Goal: Task Accomplishment & Management: Use online tool/utility

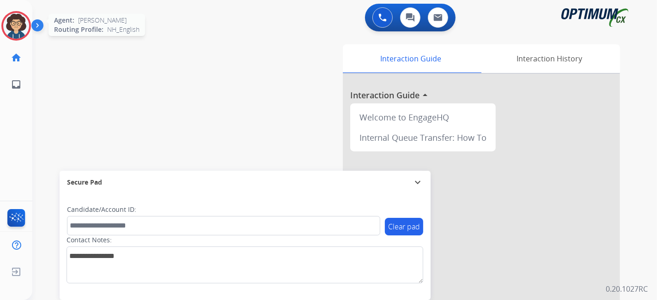
click at [13, 27] on img at bounding box center [16, 26] width 26 height 26
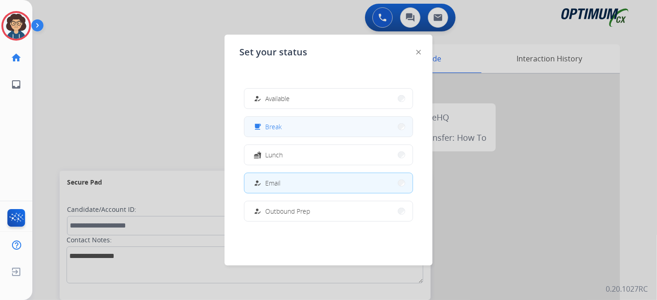
click at [362, 131] on button "free_breakfast Break" at bounding box center [328, 127] width 168 height 20
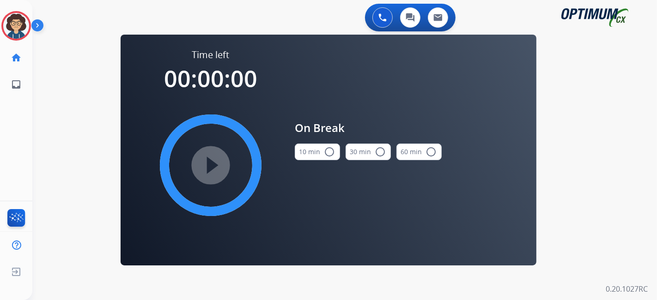
click at [313, 145] on button "10 min radio_button_unchecked" at bounding box center [317, 152] width 45 height 17
click at [207, 169] on mat-icon "play_circle_filled" at bounding box center [210, 165] width 11 height 11
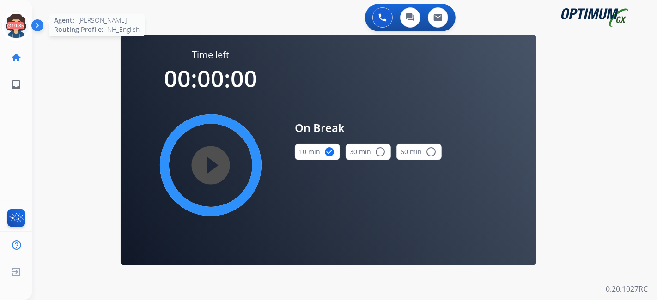
click at [18, 21] on icon at bounding box center [16, 26] width 30 height 30
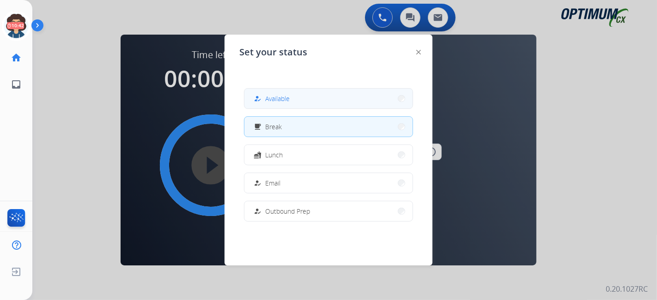
click at [327, 100] on button "how_to_reg Available" at bounding box center [328, 99] width 168 height 20
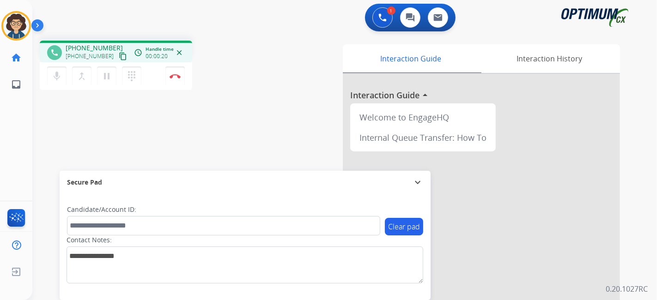
click at [119, 54] on mat-icon "content_copy" at bounding box center [123, 56] width 8 height 8
click at [250, 97] on div "phone [PHONE_NUMBER] [PHONE_NUMBER] content_copy access_time Call metrics Queue…" at bounding box center [333, 225] width 602 height 385
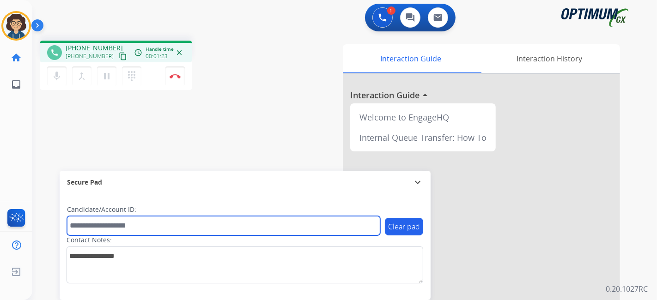
click at [145, 224] on input "text" at bounding box center [223, 225] width 313 height 19
paste input "*******"
type input "*******"
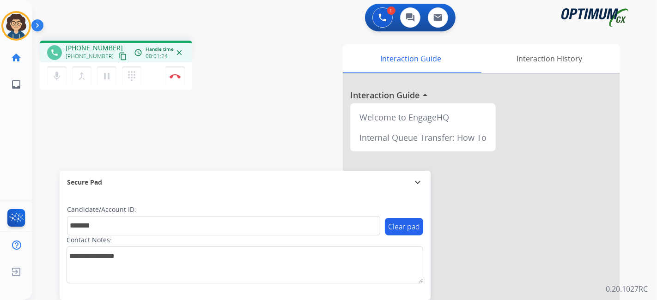
drag, startPoint x: 221, startPoint y: 152, endPoint x: 241, endPoint y: 15, distance: 138.5
click at [222, 152] on div "phone [PHONE_NUMBER] [PHONE_NUMBER] content_copy access_time Call metrics Queue…" at bounding box center [333, 225] width 602 height 385
click at [242, 113] on div "phone [PHONE_NUMBER] [PHONE_NUMBER] content_copy access_time Call metrics Queue…" at bounding box center [333, 225] width 602 height 385
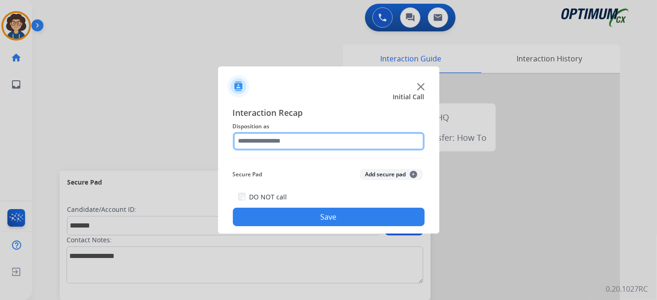
click at [337, 134] on input "text" at bounding box center [329, 141] width 192 height 18
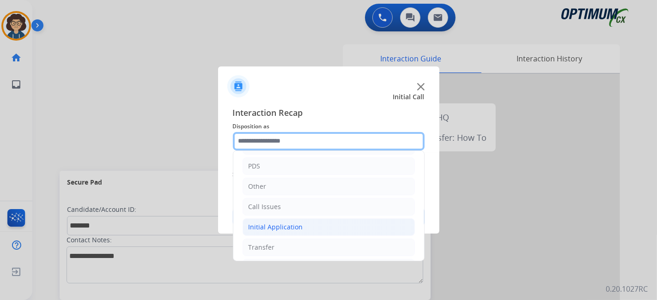
scroll to position [60, 0]
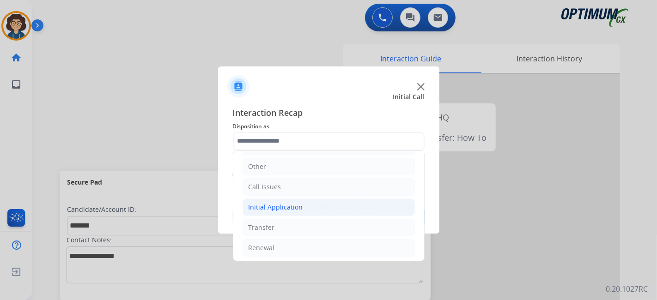
click at [343, 210] on li "Initial Application" at bounding box center [328, 208] width 172 height 18
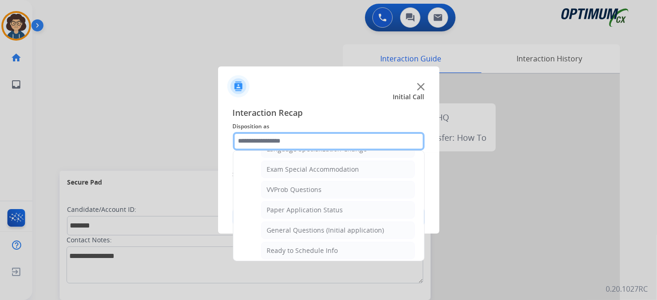
scroll to position [484, 0]
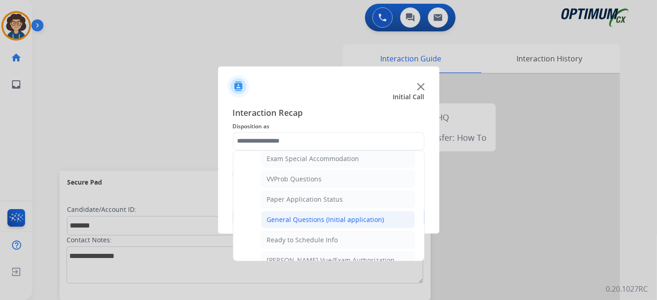
click at [318, 217] on div "General Questions (Initial application)" at bounding box center [325, 219] width 117 height 9
type input "**********"
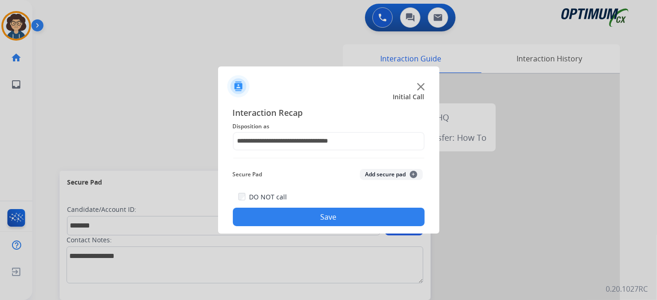
click at [391, 172] on button "Add secure pad +" at bounding box center [391, 174] width 63 height 11
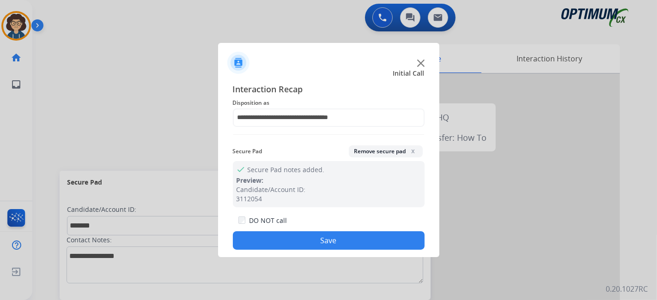
click at [330, 242] on button "Save" at bounding box center [329, 240] width 192 height 18
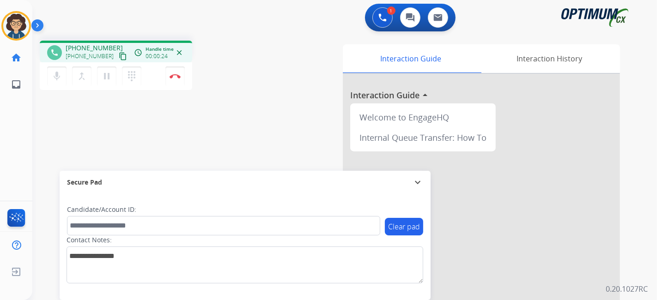
click at [119, 58] on mat-icon "content_copy" at bounding box center [123, 56] width 8 height 8
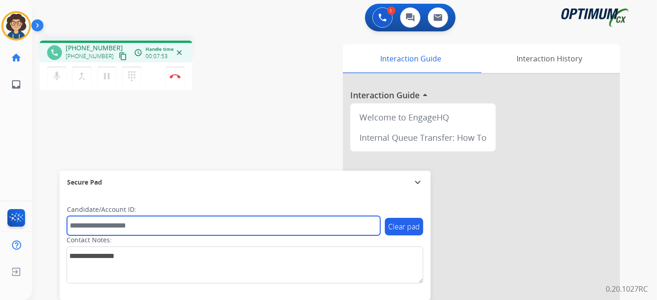
click at [143, 221] on input "text" at bounding box center [223, 225] width 313 height 19
paste input "*******"
type input "*******"
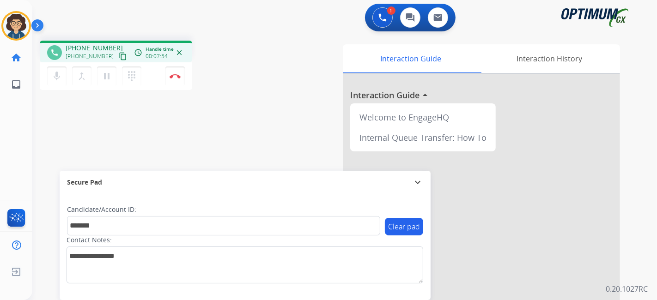
click at [195, 141] on div "phone [PHONE_NUMBER] [PHONE_NUMBER] content_copy access_time Call metrics Queue…" at bounding box center [333, 225] width 602 height 385
click at [248, 90] on div "phone [PHONE_NUMBER] [PHONE_NUMBER] content_copy access_time Call metrics Queue…" at bounding box center [156, 67] width 232 height 52
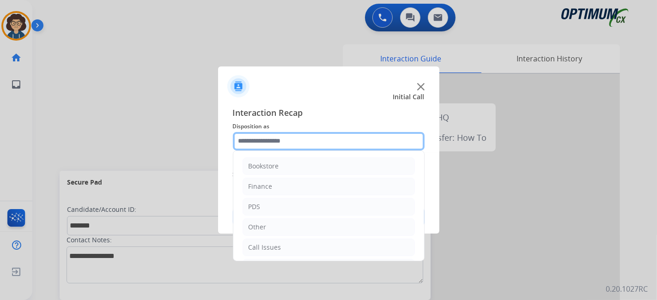
click at [259, 133] on input "text" at bounding box center [329, 141] width 192 height 18
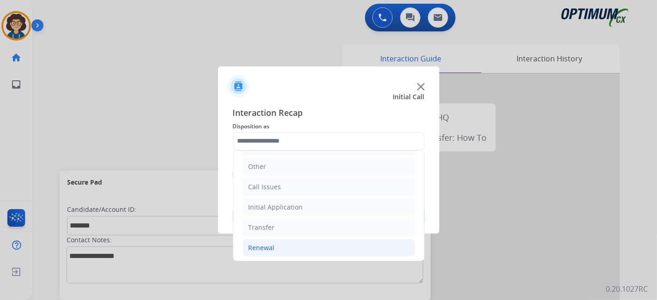
click at [310, 241] on li "Renewal" at bounding box center [328, 248] width 172 height 18
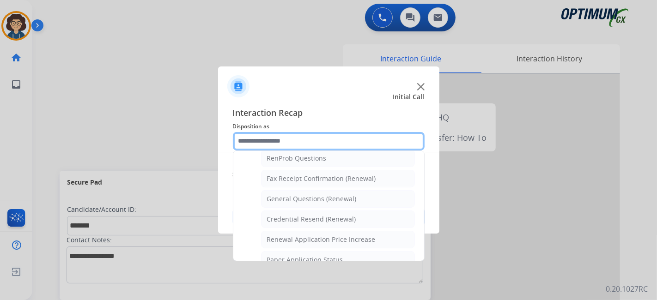
scroll to position [209, 0]
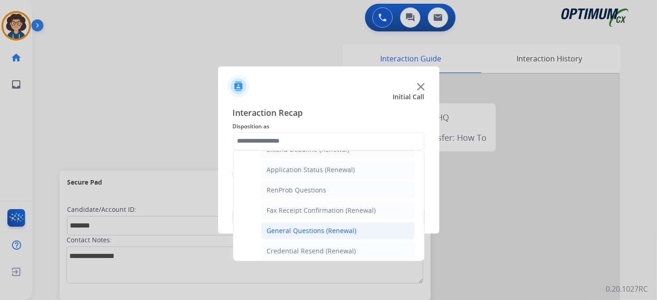
click at [332, 226] on div "General Questions (Renewal)" at bounding box center [312, 230] width 90 height 9
type input "**********"
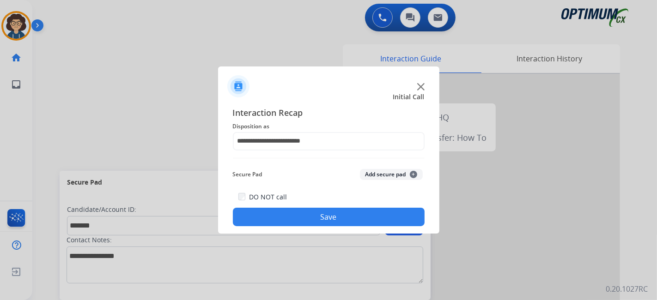
click at [376, 162] on div "**********" at bounding box center [329, 166] width 192 height 121
click at [376, 170] on button "Add secure pad +" at bounding box center [391, 174] width 63 height 11
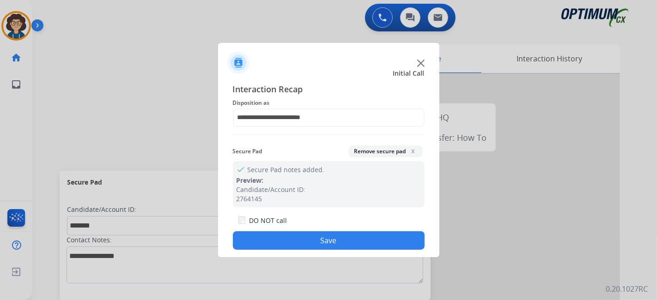
drag, startPoint x: 337, startPoint y: 243, endPoint x: 183, endPoint y: 0, distance: 286.8
click at [336, 243] on button "Save" at bounding box center [329, 240] width 192 height 18
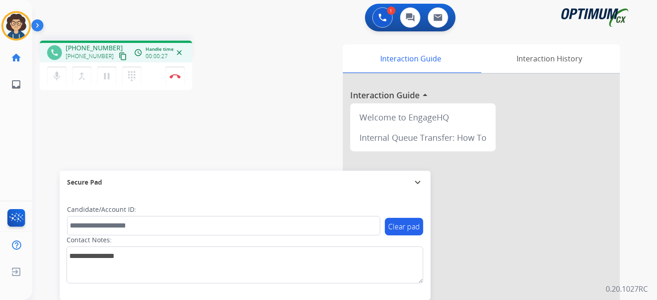
click at [119, 58] on mat-icon "content_copy" at bounding box center [123, 56] width 8 height 8
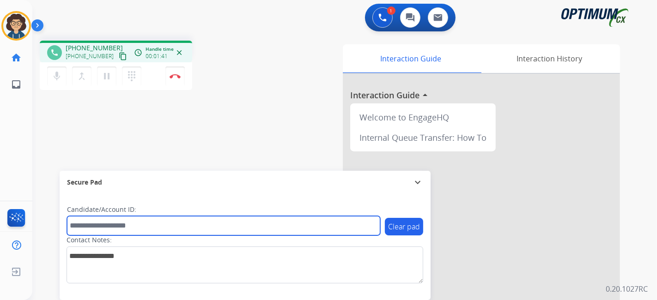
click at [160, 224] on input "text" at bounding box center [223, 225] width 313 height 19
paste input "*******"
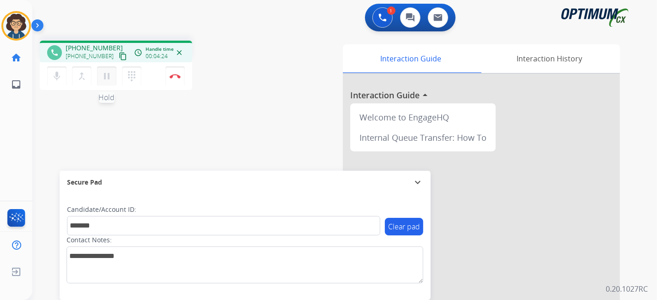
click at [108, 77] on mat-icon "pause" at bounding box center [106, 76] width 11 height 11
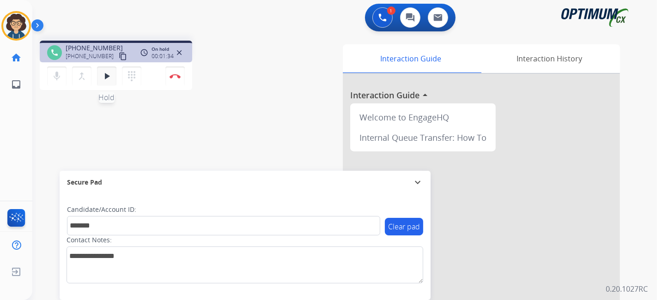
click at [107, 72] on mat-icon "play_arrow" at bounding box center [106, 76] width 11 height 11
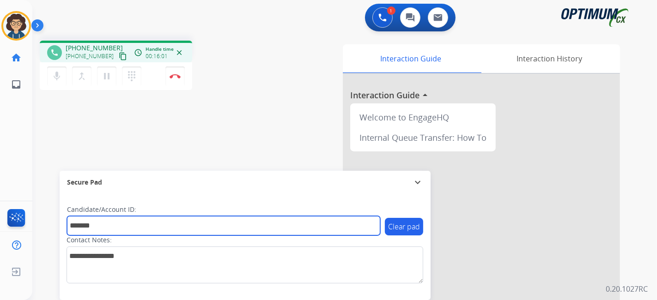
click at [149, 223] on input "*******" at bounding box center [223, 225] width 313 height 19
paste input "********"
type input "**********"
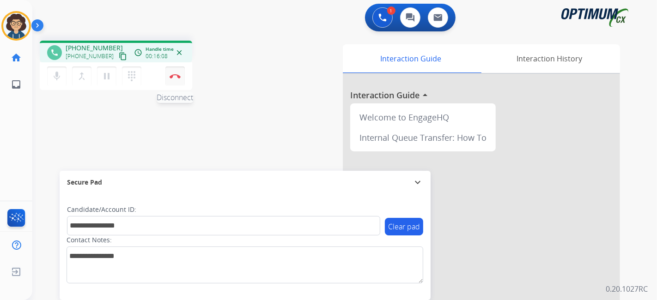
click at [181, 76] on button "Disconnect" at bounding box center [174, 75] width 19 height 19
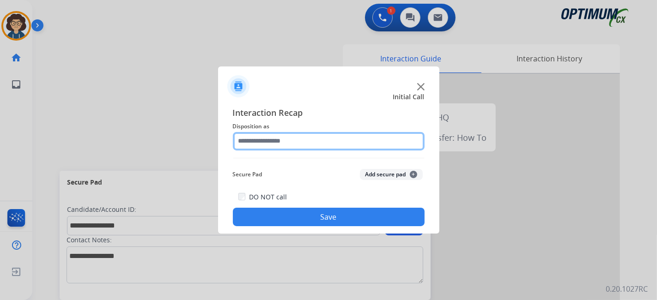
click at [294, 140] on input "text" at bounding box center [329, 141] width 192 height 18
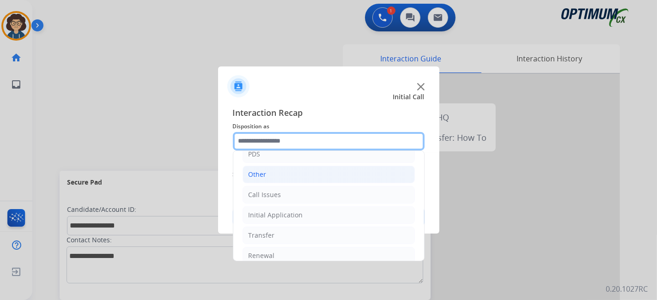
scroll to position [48, 0]
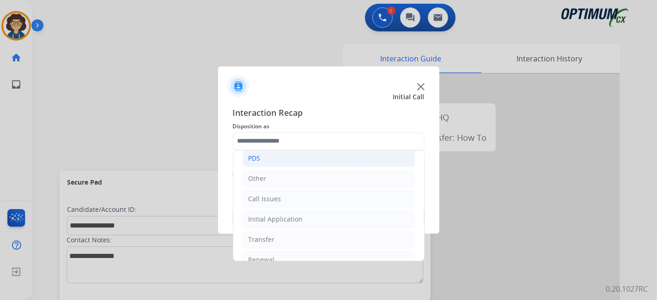
click at [337, 161] on li "PDS" at bounding box center [328, 159] width 172 height 18
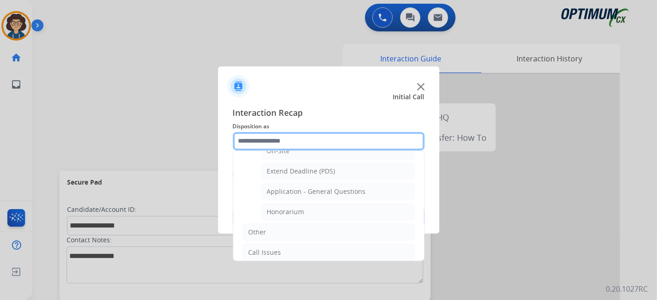
scroll to position [254, 0]
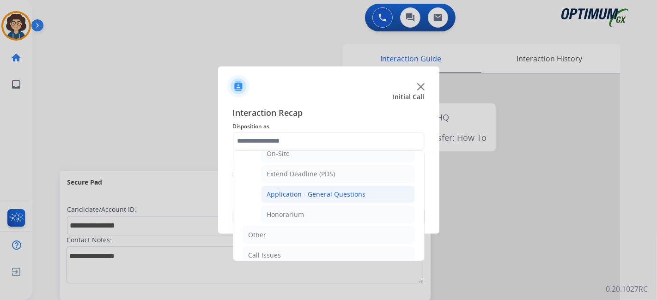
click at [379, 192] on li "Application - General Questions" at bounding box center [338, 195] width 154 height 18
type input "**********"
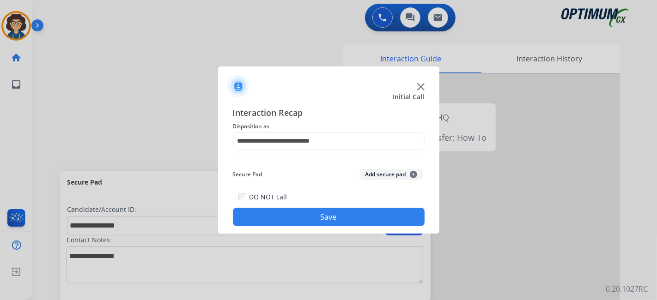
click at [384, 177] on button "Add secure pad +" at bounding box center [391, 174] width 63 height 11
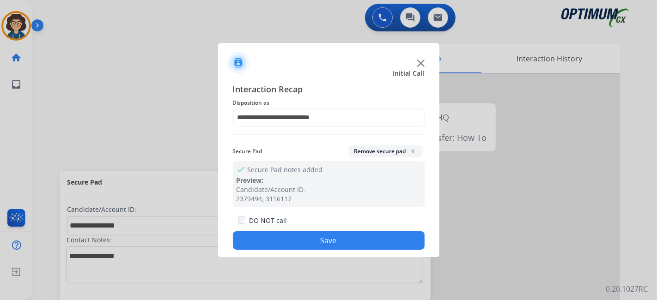
click at [328, 241] on button "Save" at bounding box center [329, 240] width 192 height 18
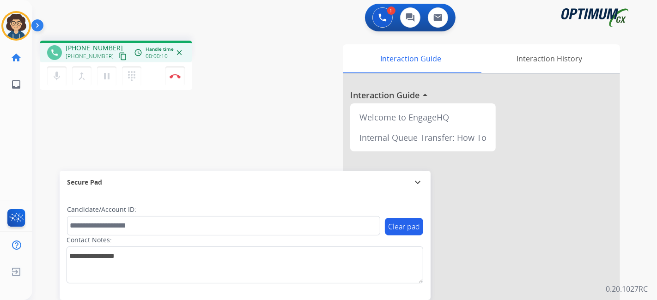
drag, startPoint x: 114, startPoint y: 55, endPoint x: 119, endPoint y: 25, distance: 30.4
click at [119, 54] on mat-icon "content_copy" at bounding box center [123, 56] width 8 height 8
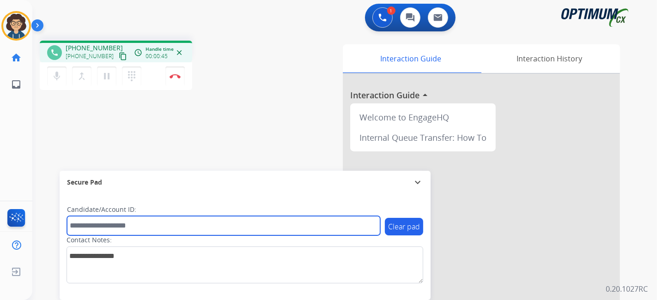
drag, startPoint x: 123, startPoint y: 235, endPoint x: 124, endPoint y: 227, distance: 7.9
click at [123, 235] on div "Clear pad Candidate/Account ID: Contact Notes:" at bounding box center [245, 244] width 356 height 78
click at [124, 227] on input "text" at bounding box center [223, 225] width 313 height 19
paste input "*******"
type input "*******"
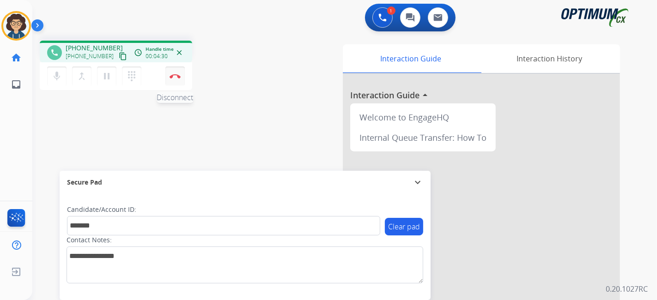
click at [169, 78] on button "Disconnect" at bounding box center [174, 75] width 19 height 19
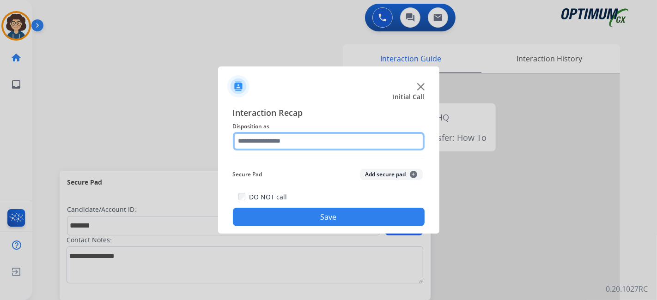
click at [290, 134] on input "text" at bounding box center [329, 141] width 192 height 18
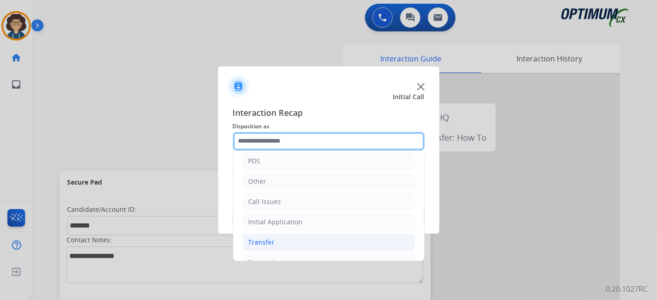
scroll to position [60, 0]
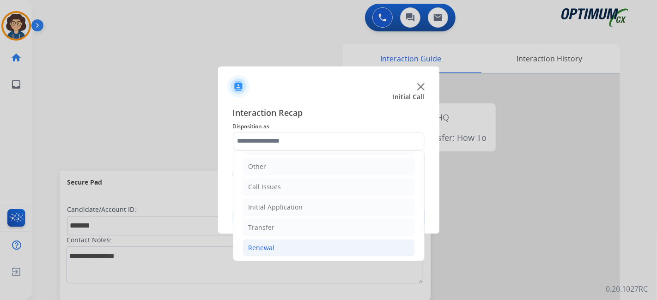
click at [326, 242] on li "Renewal" at bounding box center [328, 248] width 172 height 18
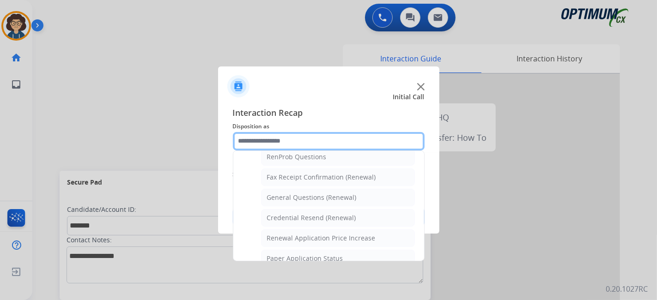
scroll to position [240, 0]
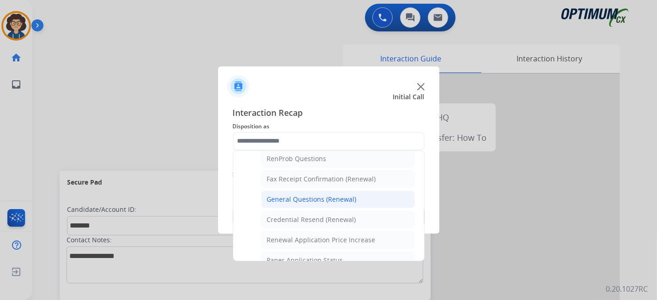
click at [360, 200] on li "General Questions (Renewal)" at bounding box center [338, 200] width 154 height 18
type input "**********"
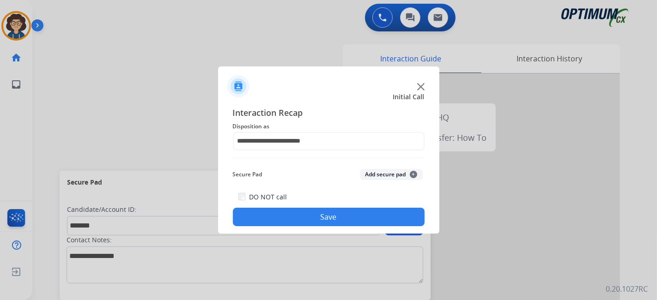
click at [381, 171] on button "Add secure pad +" at bounding box center [391, 174] width 63 height 11
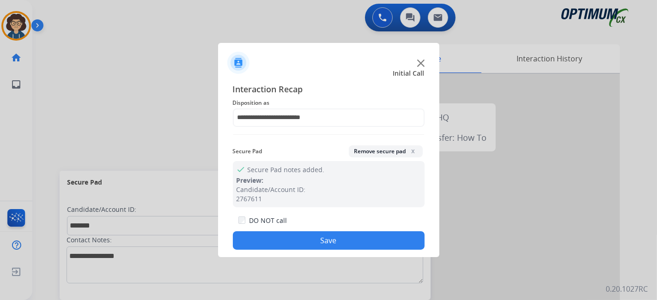
click at [335, 235] on button "Save" at bounding box center [329, 240] width 192 height 18
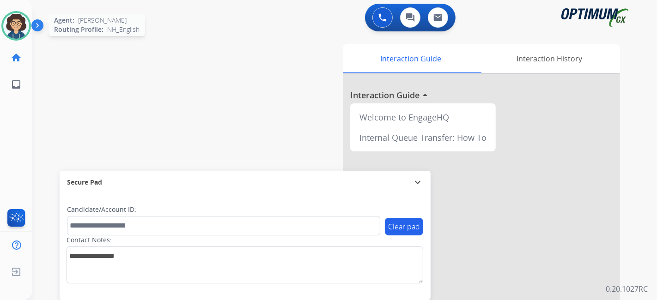
drag, startPoint x: 27, startPoint y: 24, endPoint x: 43, endPoint y: 26, distance: 16.7
click at [26, 24] on img at bounding box center [16, 26] width 26 height 26
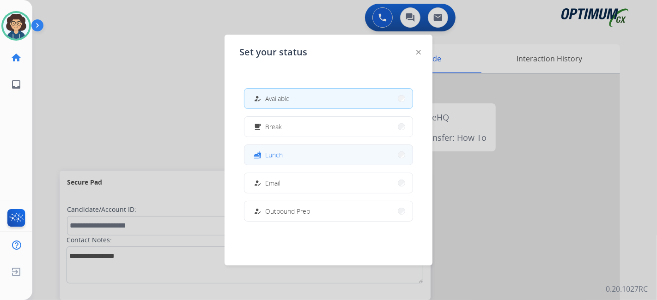
click at [324, 153] on button "fastfood Lunch" at bounding box center [328, 155] width 168 height 20
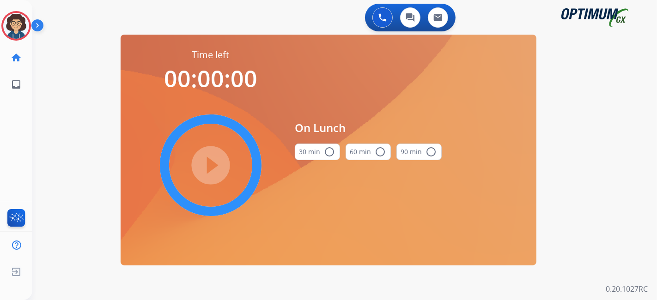
click at [324, 157] on mat-icon "radio_button_unchecked" at bounding box center [329, 151] width 11 height 11
click at [207, 160] on mat-icon "play_circle_filled" at bounding box center [210, 165] width 11 height 11
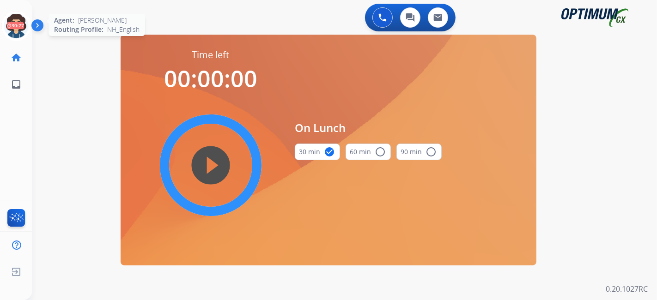
drag, startPoint x: 6, startPoint y: 29, endPoint x: 15, endPoint y: 19, distance: 13.1
click at [8, 27] on icon at bounding box center [16, 26] width 30 height 30
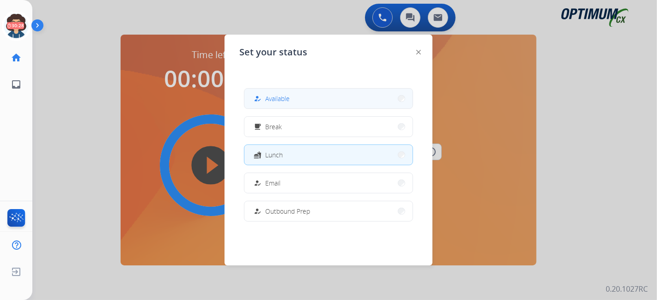
click at [335, 103] on button "how_to_reg Available" at bounding box center [328, 99] width 168 height 20
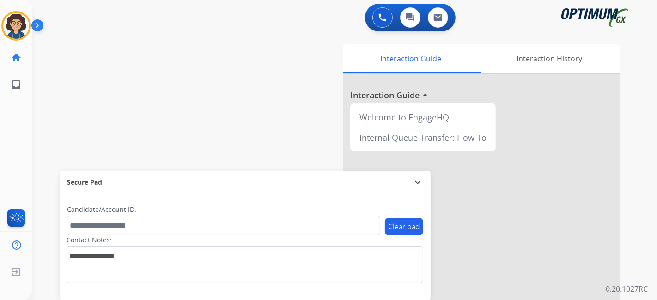
click at [166, 42] on div "swap_horiz Break voice bridge close_fullscreen Connect 3-Way Call merge_type Se…" at bounding box center [333, 225] width 602 height 385
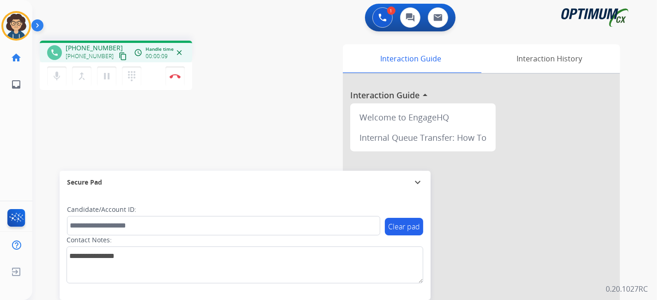
click at [119, 57] on mat-icon "content_copy" at bounding box center [123, 56] width 8 height 8
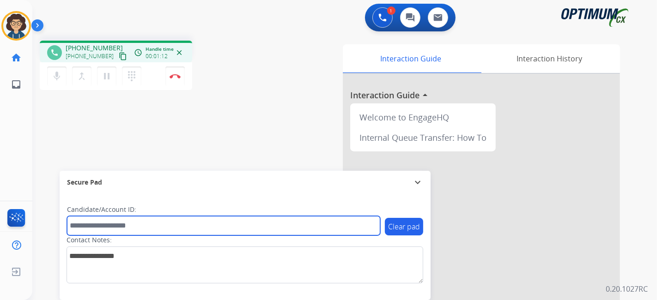
drag, startPoint x: 146, startPoint y: 217, endPoint x: 142, endPoint y: 224, distance: 7.7
click at [145, 218] on input "text" at bounding box center [223, 225] width 313 height 19
paste input "*******"
type input "*******"
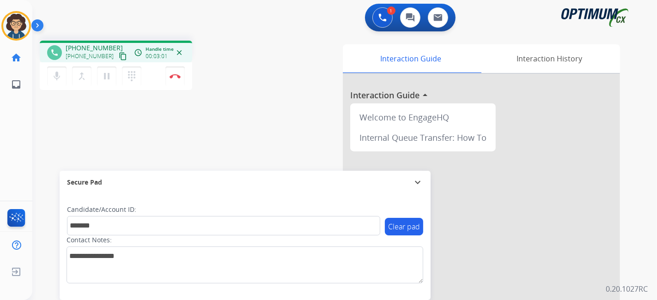
click at [213, 94] on div "phone [PHONE_NUMBER] [PHONE_NUMBER] content_copy access_time Call metrics Queue…" at bounding box center [333, 225] width 602 height 385
click at [179, 76] on img at bounding box center [174, 76] width 11 height 5
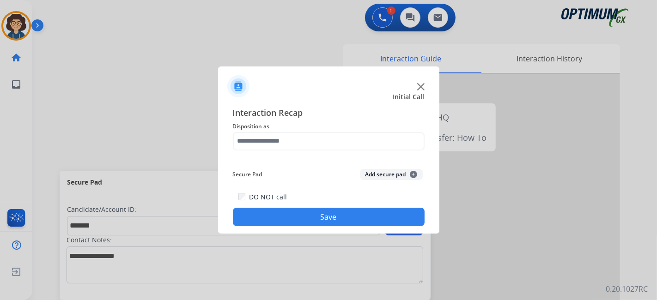
click at [342, 152] on div "Interaction Recap Disposition as Secure Pad Add secure pad + DO NOT call Save" at bounding box center [329, 166] width 192 height 121
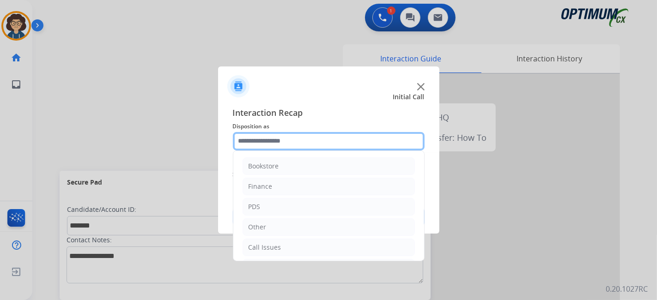
click at [339, 145] on input "text" at bounding box center [329, 141] width 192 height 18
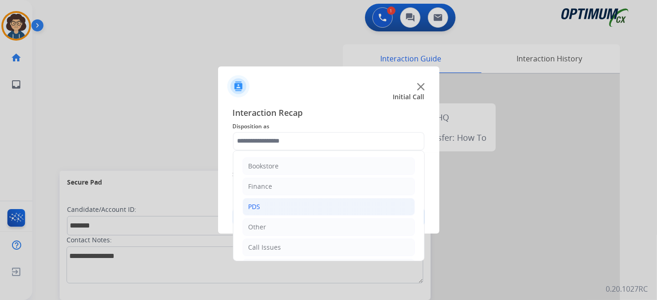
drag, startPoint x: 302, startPoint y: 205, endPoint x: 333, endPoint y: 201, distance: 30.8
click at [302, 206] on li "PDS" at bounding box center [328, 207] width 172 height 18
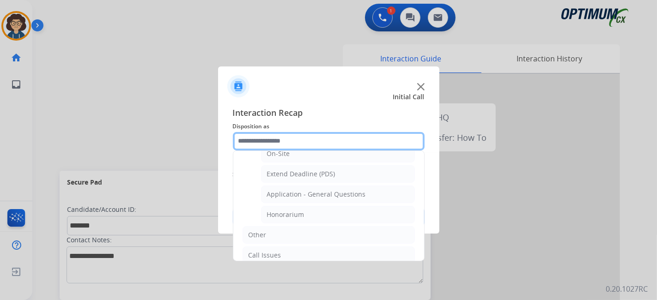
scroll to position [271, 0]
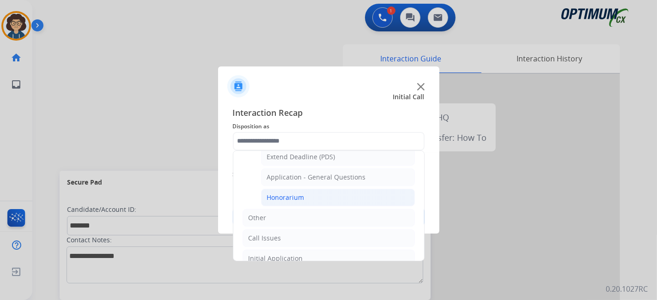
click at [358, 193] on li "Honorarium" at bounding box center [338, 198] width 154 height 18
type input "**********"
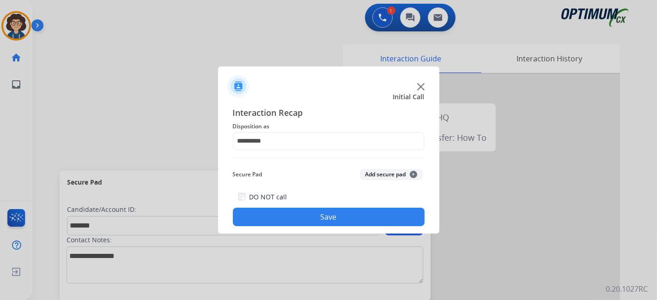
click at [386, 177] on button "Add secure pad +" at bounding box center [391, 174] width 63 height 11
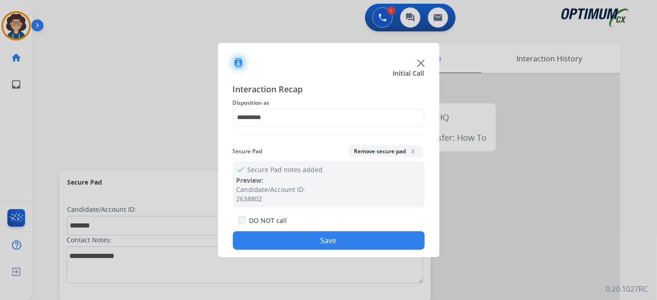
click at [356, 242] on button "Save" at bounding box center [329, 240] width 192 height 18
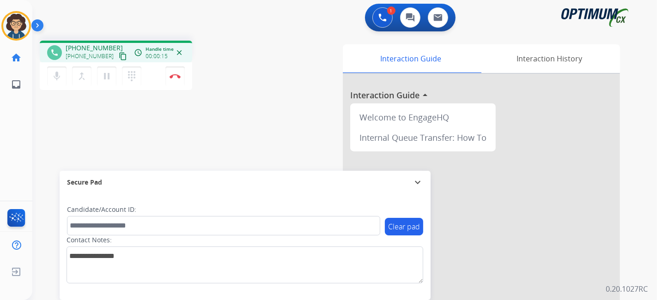
click at [119, 56] on mat-icon "content_copy" at bounding box center [123, 56] width 8 height 8
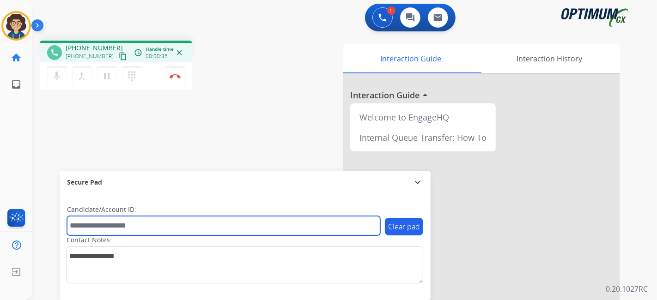
click at [161, 229] on input "text" at bounding box center [223, 225] width 313 height 19
paste input "*******"
type input "*******"
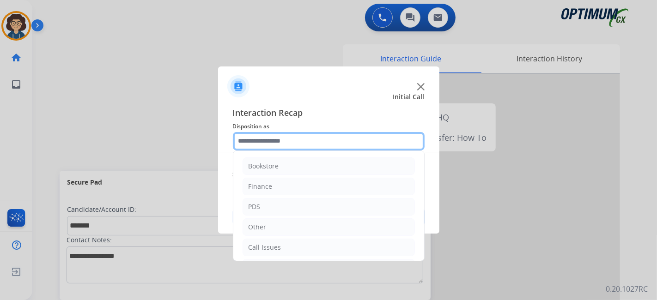
click at [343, 145] on input "text" at bounding box center [329, 141] width 192 height 18
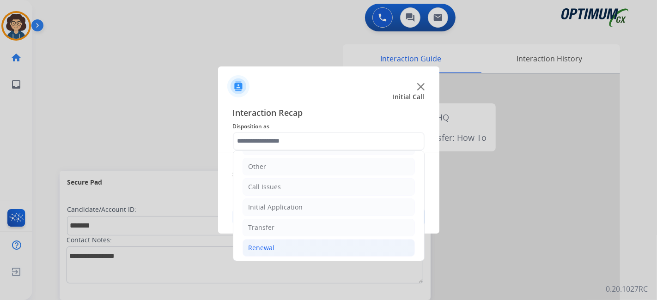
click at [308, 244] on li "Renewal" at bounding box center [328, 248] width 172 height 18
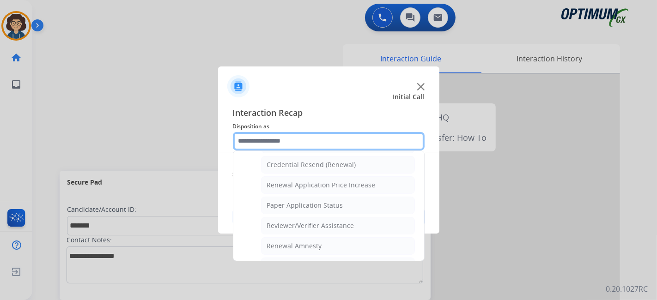
scroll to position [292, 0]
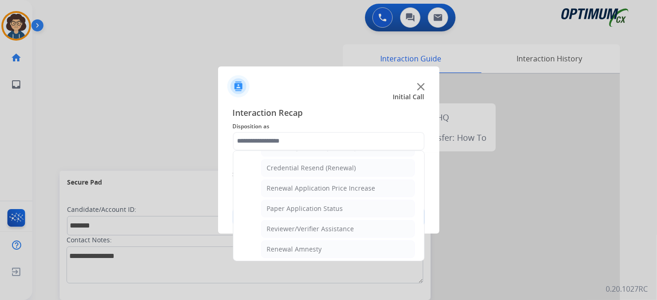
drag, startPoint x: 337, startPoint y: 220, endPoint x: 348, endPoint y: 213, distance: 12.7
click at [337, 224] on div "Reviewer/Verifier Assistance" at bounding box center [310, 228] width 87 height 9
type input "**********"
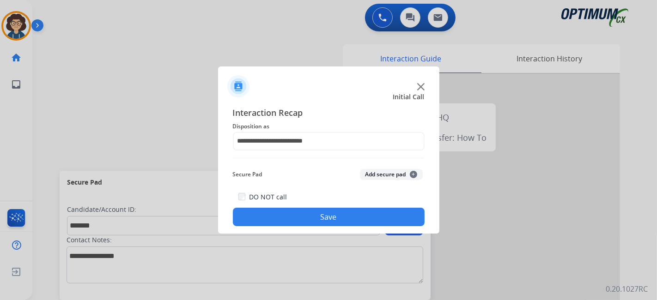
click at [381, 172] on button "Add secure pad +" at bounding box center [391, 174] width 63 height 11
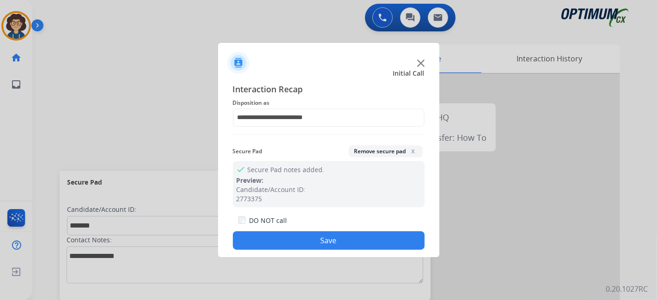
click at [358, 241] on button "Save" at bounding box center [329, 240] width 192 height 18
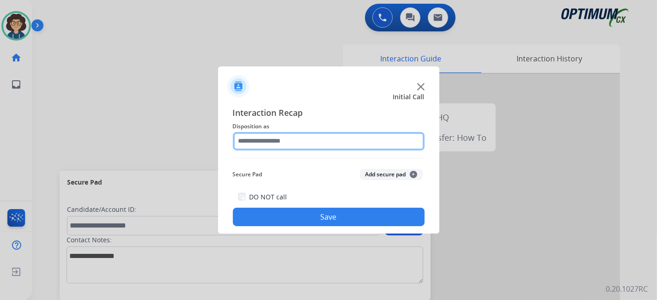
click at [305, 133] on input "text" at bounding box center [329, 141] width 192 height 18
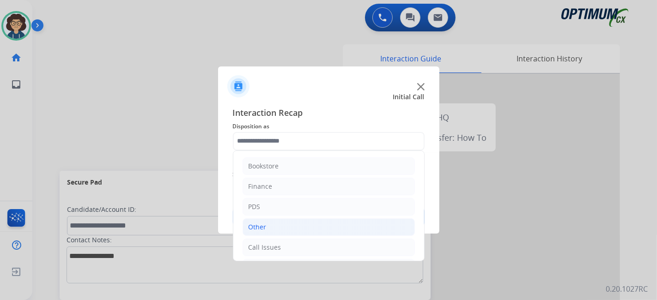
click at [296, 221] on li "Other" at bounding box center [328, 227] width 172 height 18
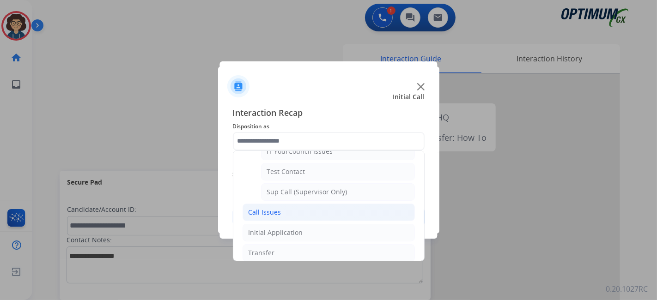
click at [322, 213] on li "Call Issues" at bounding box center [328, 213] width 172 height 18
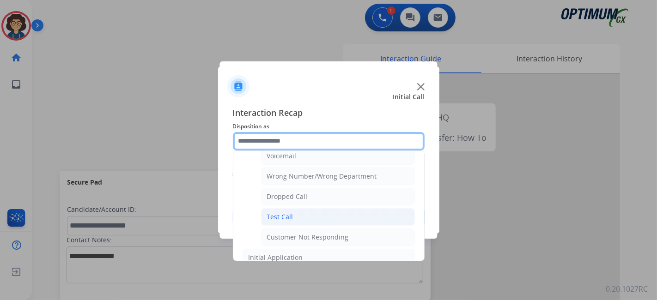
scroll to position [111, 0]
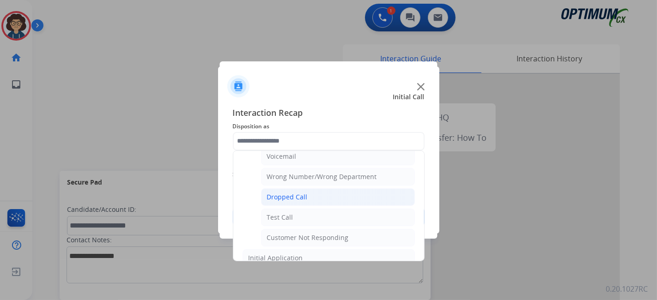
click at [314, 193] on li "Dropped Call" at bounding box center [338, 197] width 154 height 18
type input "**********"
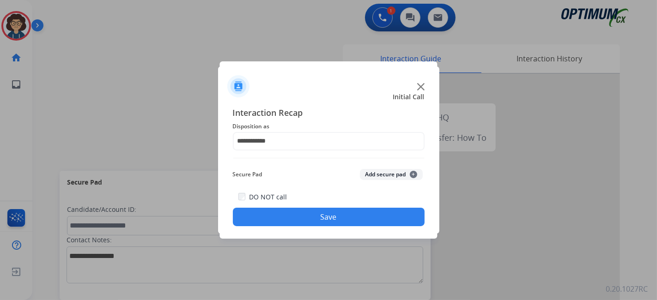
click at [360, 217] on button "Save" at bounding box center [329, 217] width 192 height 18
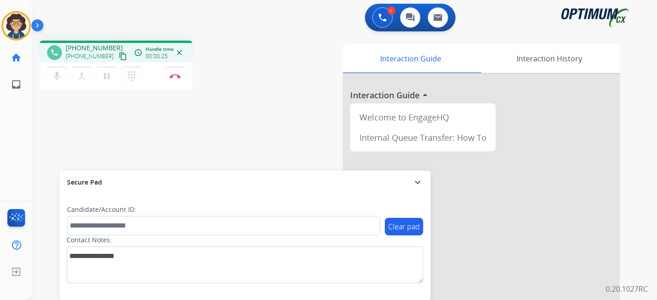
click at [119, 56] on mat-icon "content_copy" at bounding box center [123, 56] width 8 height 8
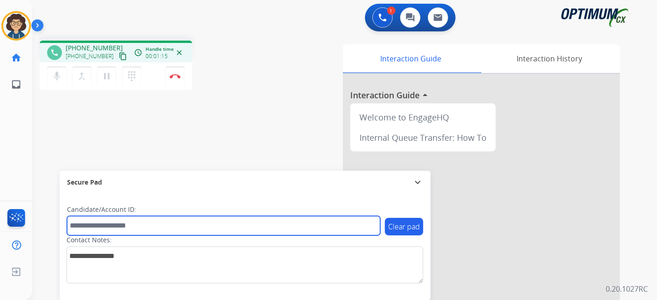
click at [151, 229] on input "text" at bounding box center [223, 225] width 313 height 19
paste input "*******"
type input "*******"
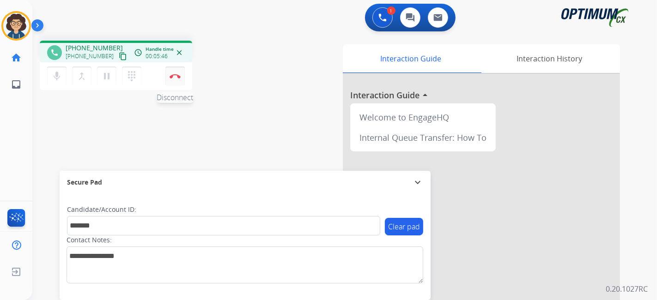
click at [179, 82] on button "Disconnect" at bounding box center [174, 75] width 19 height 19
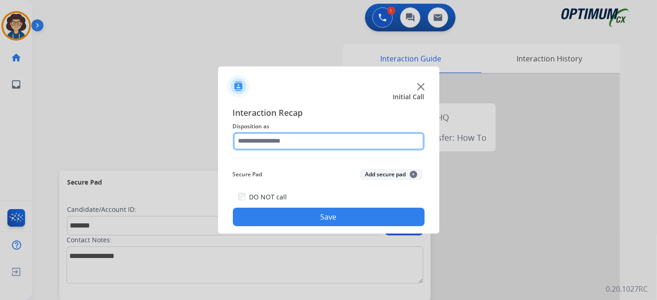
click at [325, 143] on input "text" at bounding box center [329, 141] width 192 height 18
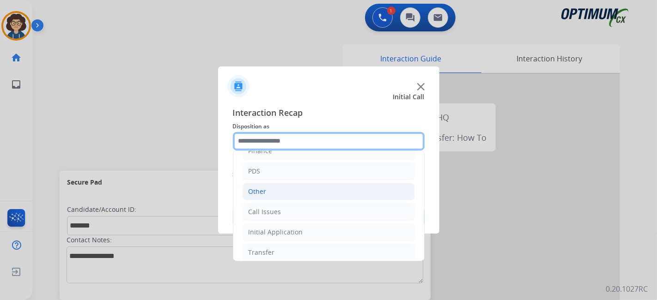
scroll to position [60, 0]
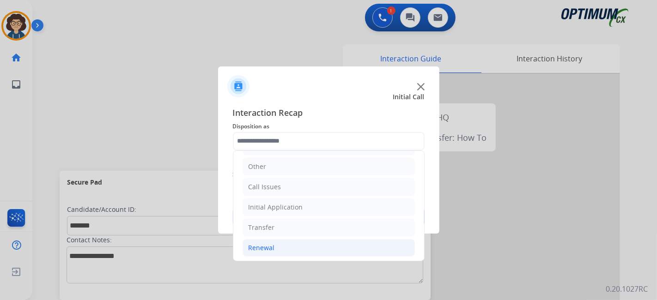
click at [294, 246] on li "Renewal" at bounding box center [328, 248] width 172 height 18
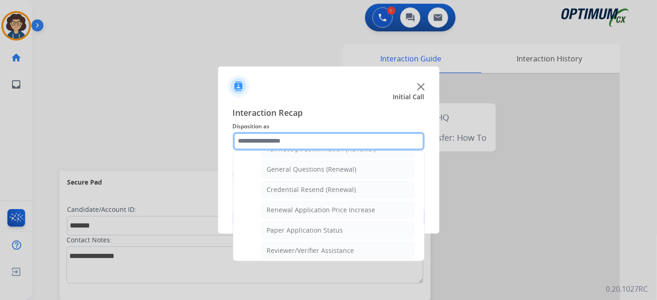
scroll to position [246, 0]
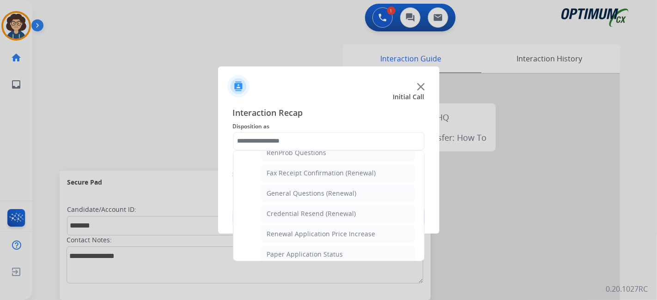
drag, startPoint x: 359, startPoint y: 189, endPoint x: 374, endPoint y: 182, distance: 16.3
click at [360, 188] on li "General Questions (Renewal)" at bounding box center [338, 194] width 154 height 18
type input "**********"
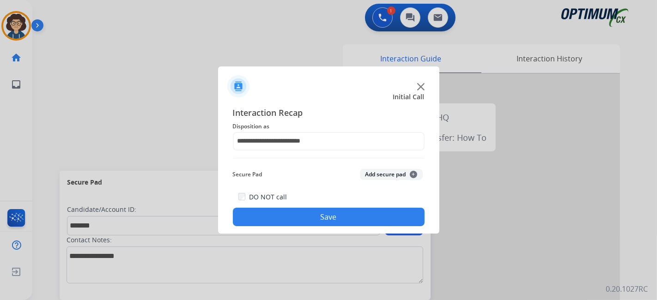
click at [382, 177] on button "Add secure pad +" at bounding box center [391, 174] width 63 height 11
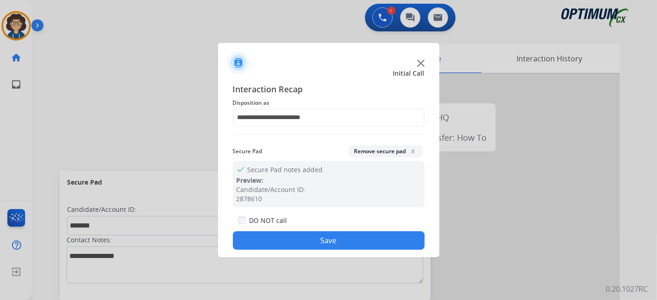
click at [344, 236] on button "Save" at bounding box center [329, 240] width 192 height 18
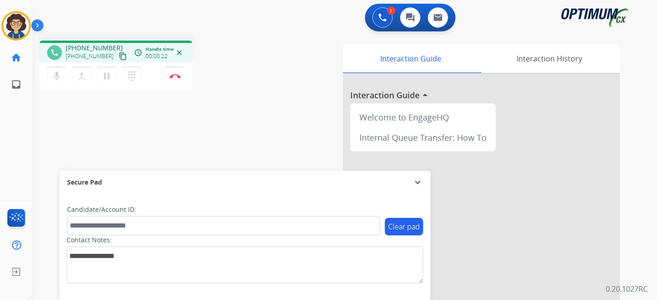
click at [119, 56] on mat-icon "content_copy" at bounding box center [123, 56] width 8 height 8
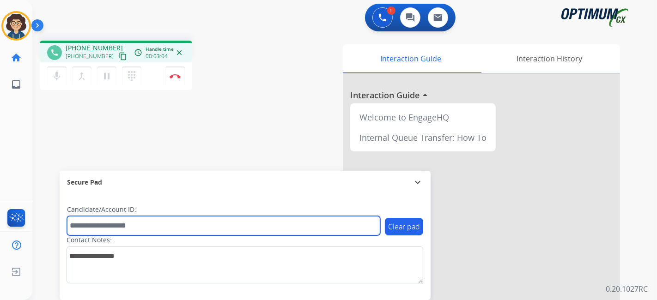
click at [188, 231] on input "text" at bounding box center [223, 225] width 313 height 19
paste input "*******"
type input "*******"
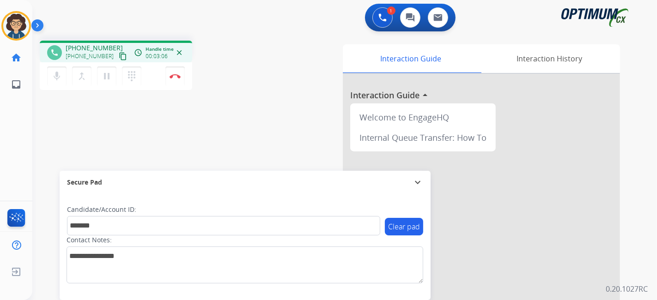
click at [261, 154] on div "phone [PHONE_NUMBER] [PHONE_NUMBER] content_copy access_time Call metrics Queue…" at bounding box center [333, 225] width 602 height 385
click at [170, 76] on img at bounding box center [174, 76] width 11 height 5
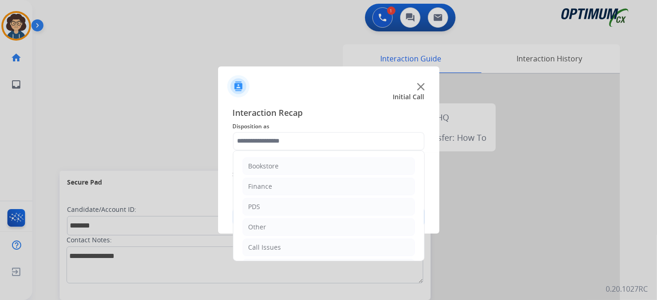
click at [289, 141] on input "text" at bounding box center [329, 141] width 192 height 18
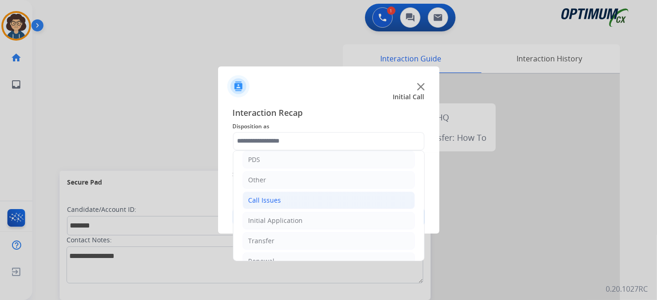
scroll to position [60, 0]
click at [320, 205] on li "Initial Application" at bounding box center [328, 208] width 172 height 18
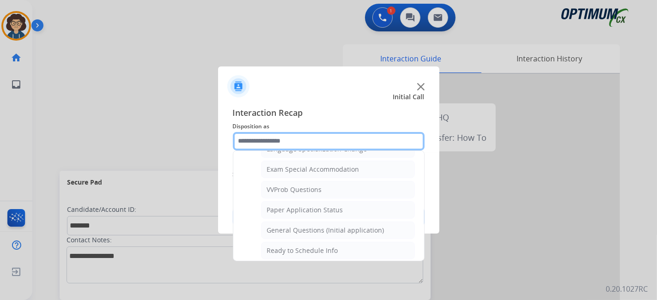
scroll to position [476, 0]
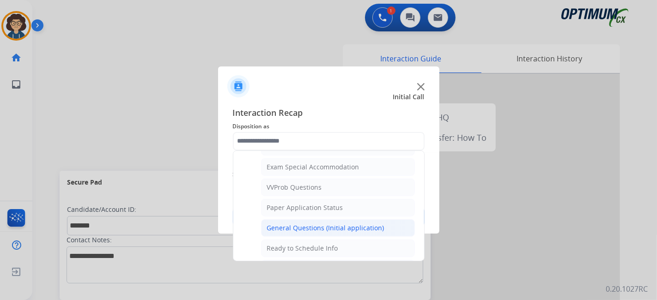
click at [373, 225] on div "General Questions (Initial application)" at bounding box center [325, 227] width 117 height 9
type input "**********"
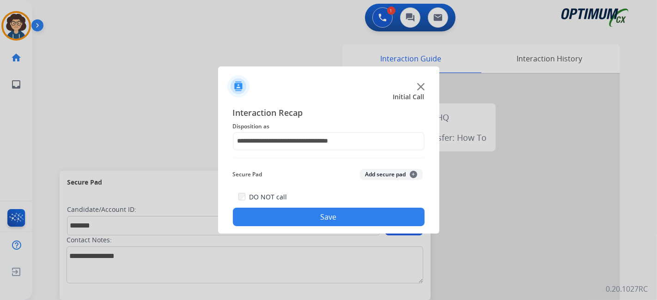
click at [390, 169] on button "Add secure pad +" at bounding box center [391, 174] width 63 height 11
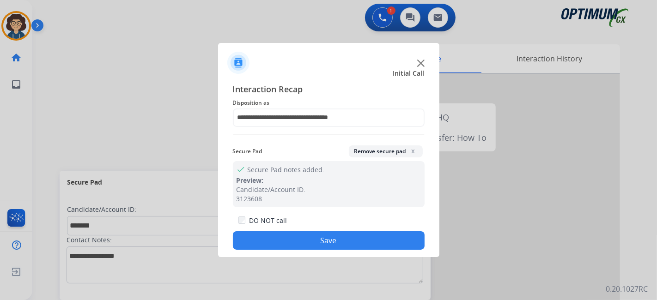
drag, startPoint x: 335, startPoint y: 246, endPoint x: 278, endPoint y: 149, distance: 111.7
click at [334, 246] on button "Save" at bounding box center [329, 240] width 192 height 18
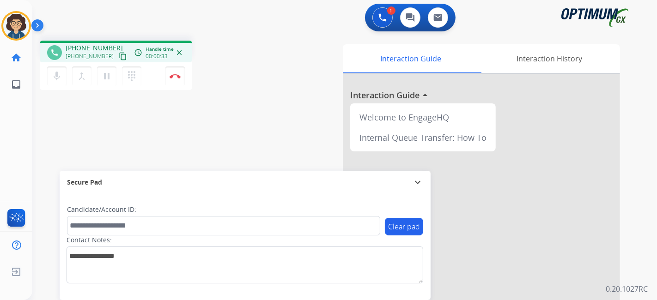
click at [119, 58] on mat-icon "content_copy" at bounding box center [123, 56] width 8 height 8
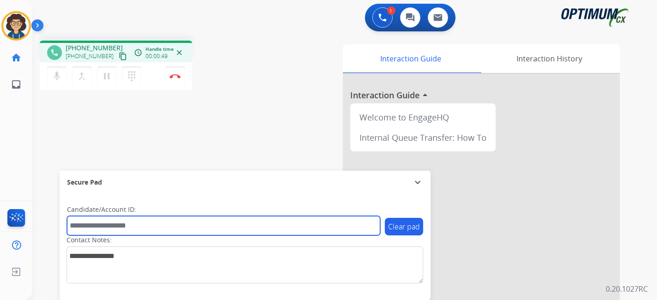
click at [139, 230] on input "text" at bounding box center [223, 225] width 313 height 19
paste input "*******"
type input "*******"
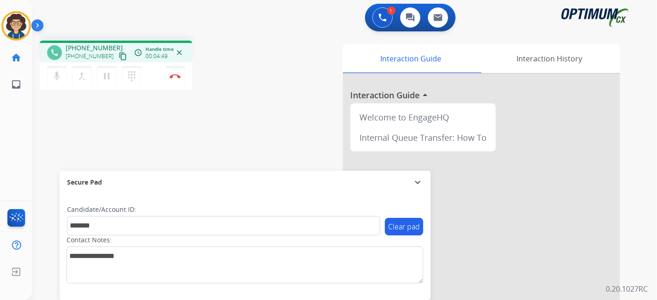
click at [262, 74] on div "phone [PHONE_NUMBER] [PHONE_NUMBER] content_copy access_time Call metrics Queue…" at bounding box center [156, 67] width 232 height 52
click at [176, 77] on img at bounding box center [174, 76] width 11 height 5
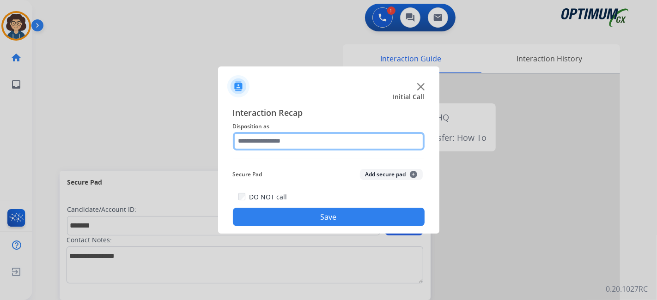
click at [300, 138] on input "text" at bounding box center [329, 141] width 192 height 18
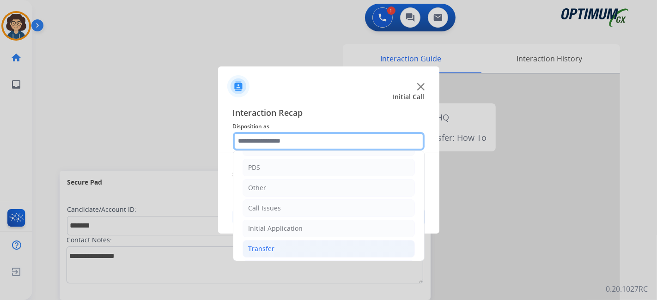
scroll to position [60, 0]
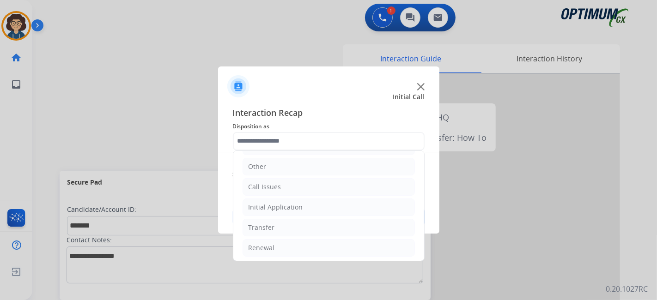
click at [333, 235] on ul "Bookstore Finance PDS Other Call Issues Initial Application Transfer Renewal" at bounding box center [328, 176] width 191 height 173
drag, startPoint x: 333, startPoint y: 241, endPoint x: 410, endPoint y: 204, distance: 85.5
click at [334, 241] on li "Renewal" at bounding box center [328, 248] width 172 height 18
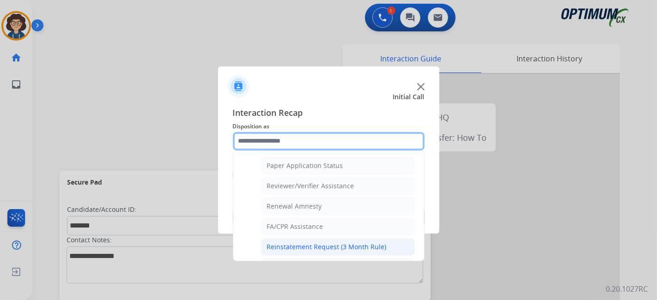
scroll to position [351, 0]
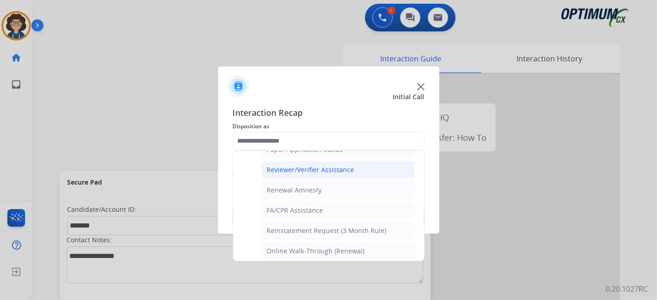
click at [316, 167] on div "Reviewer/Verifier Assistance" at bounding box center [310, 169] width 87 height 9
type input "**********"
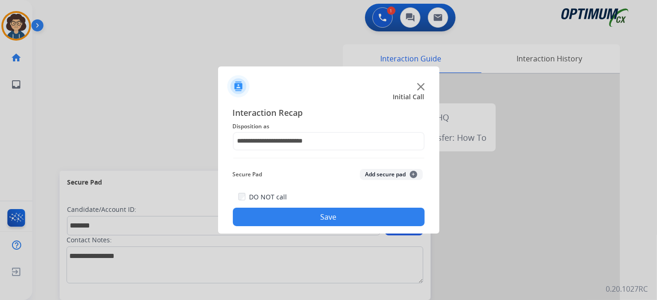
click at [376, 173] on button "Add secure pad +" at bounding box center [391, 174] width 63 height 11
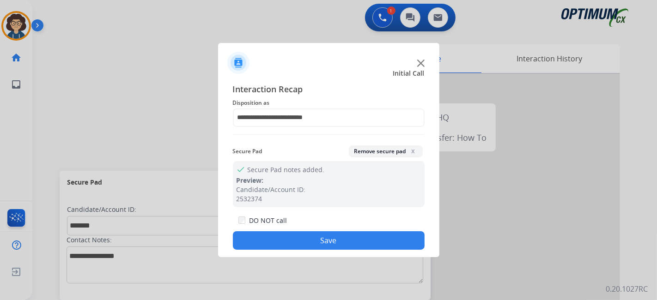
click at [343, 238] on button "Save" at bounding box center [329, 240] width 192 height 18
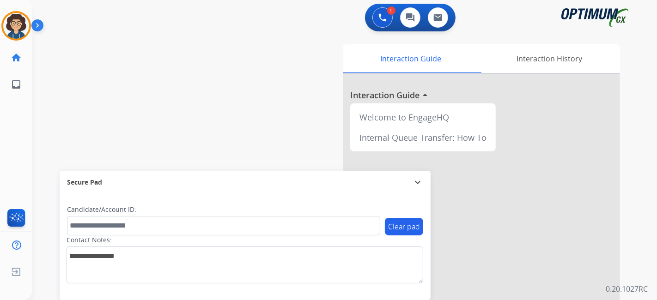
click at [223, 145] on div "swap_horiz Break voice bridge close_fullscreen Connect 3-Way Call merge_type Se…" at bounding box center [333, 225] width 602 height 385
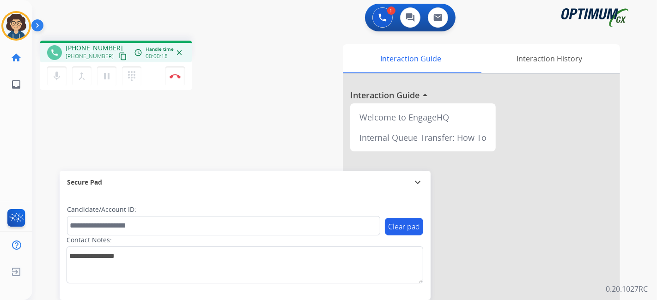
click at [119, 54] on mat-icon "content_copy" at bounding box center [123, 56] width 8 height 8
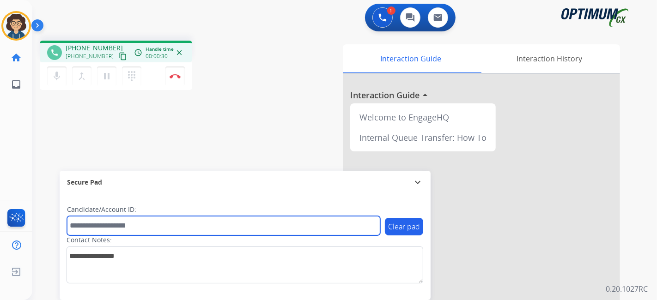
click at [146, 227] on input "text" at bounding box center [223, 225] width 313 height 19
paste input "*******"
type input "*******"
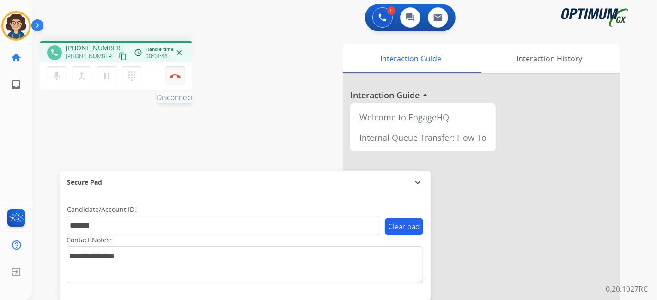
click at [178, 77] on img at bounding box center [174, 76] width 11 height 5
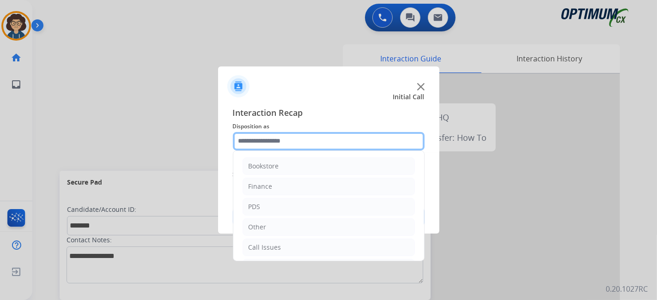
click at [319, 141] on input "text" at bounding box center [329, 141] width 192 height 18
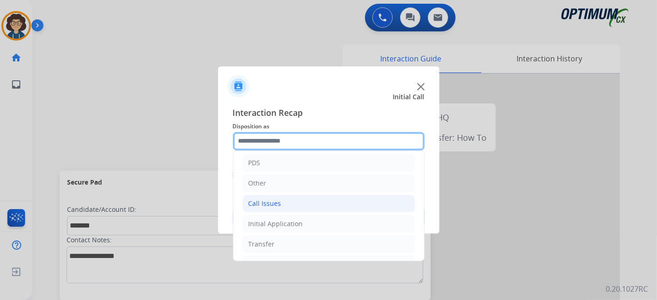
scroll to position [60, 0]
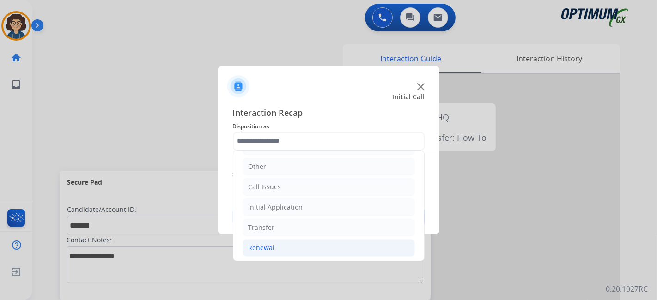
drag, startPoint x: 322, startPoint y: 245, endPoint x: 318, endPoint y: 252, distance: 8.3
click at [318, 252] on ul "Bookstore Finance PDS Other Call Issues Initial Application Transfer Renewal" at bounding box center [328, 176] width 191 height 173
click at [310, 207] on li "Initial Application" at bounding box center [328, 208] width 172 height 18
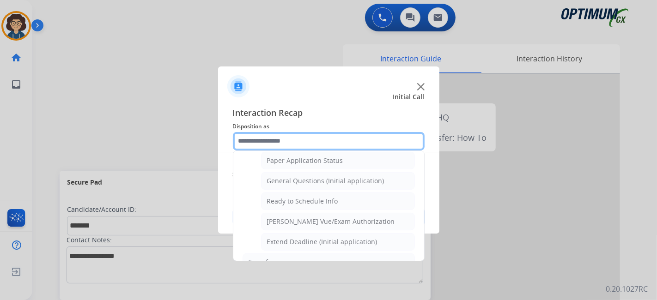
scroll to position [465, 0]
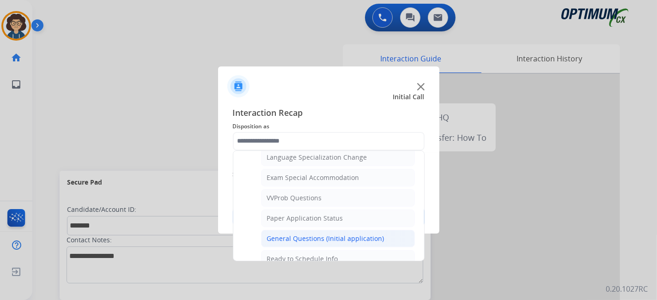
click at [336, 234] on div "General Questions (Initial application)" at bounding box center [325, 238] width 117 height 9
type input "**********"
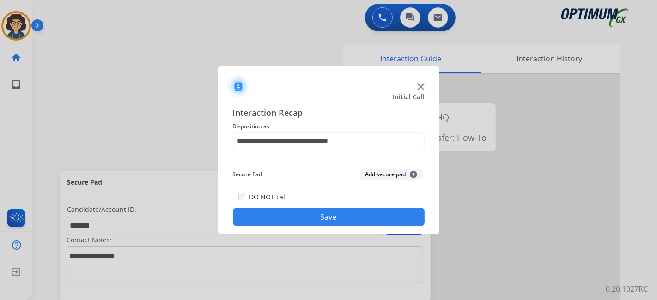
click at [377, 179] on div "Secure Pad Add secure pad +" at bounding box center [329, 174] width 192 height 18
drag, startPoint x: 381, startPoint y: 176, endPoint x: 348, endPoint y: 231, distance: 64.2
click at [381, 176] on button "Add secure pad +" at bounding box center [391, 174] width 63 height 11
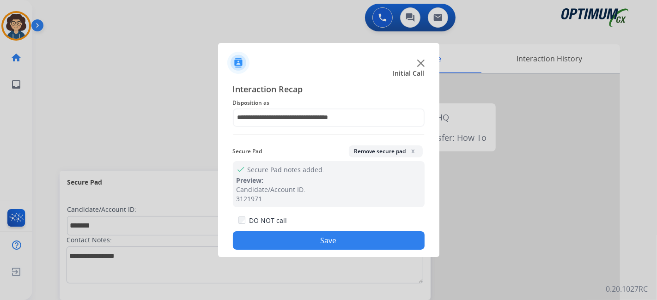
click at [345, 239] on button "Save" at bounding box center [329, 240] width 192 height 18
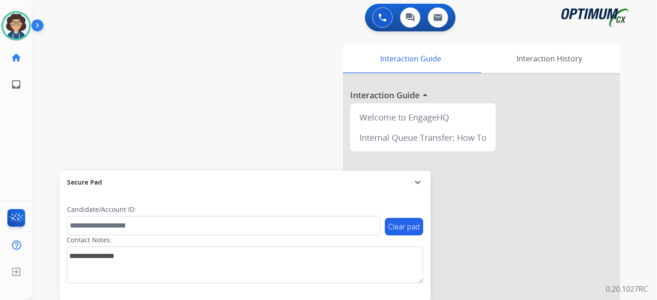
click at [175, 68] on div "swap_horiz Break voice bridge close_fullscreen Connect 3-Way Call merge_type Se…" at bounding box center [333, 225] width 602 height 385
click at [174, 132] on div "swap_horiz Break voice bridge close_fullscreen Connect 3-Way Call merge_type Se…" at bounding box center [333, 225] width 602 height 385
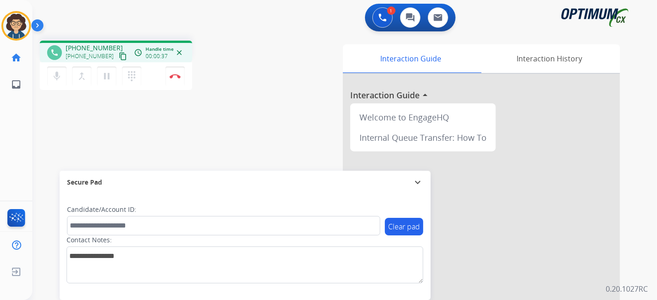
click at [117, 56] on button "content_copy" at bounding box center [122, 56] width 11 height 11
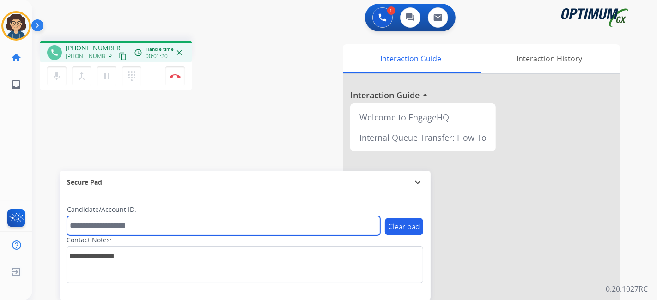
click at [156, 223] on input "text" at bounding box center [223, 225] width 313 height 19
paste input "*******"
type input "*******"
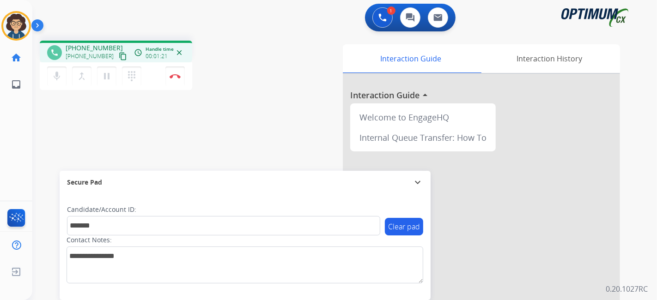
drag, startPoint x: 227, startPoint y: 149, endPoint x: 211, endPoint y: 64, distance: 86.8
click at [227, 147] on div "phone [PHONE_NUMBER] [PHONE_NUMBER] content_copy access_time Call metrics Queue…" at bounding box center [333, 225] width 602 height 385
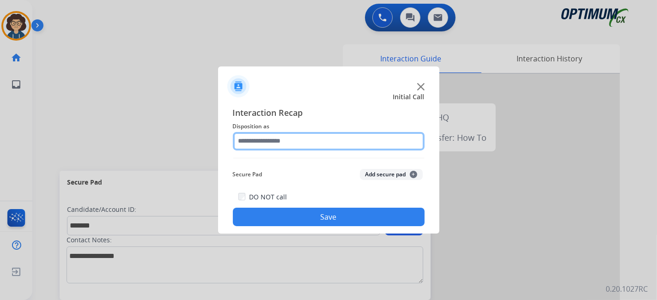
click at [288, 140] on input "text" at bounding box center [329, 141] width 192 height 18
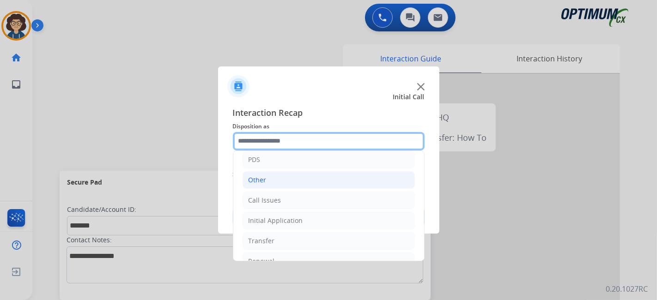
scroll to position [60, 0]
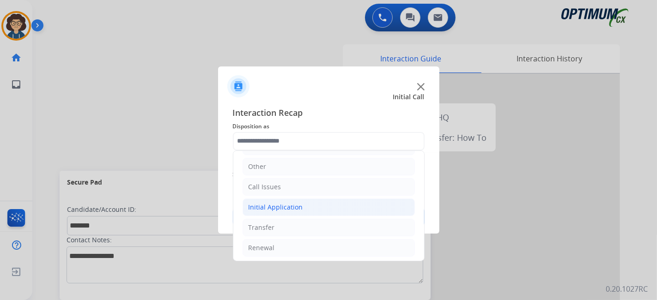
click at [310, 203] on li "Initial Application" at bounding box center [328, 208] width 172 height 18
click at [295, 241] on li "Renewal" at bounding box center [328, 248] width 172 height 18
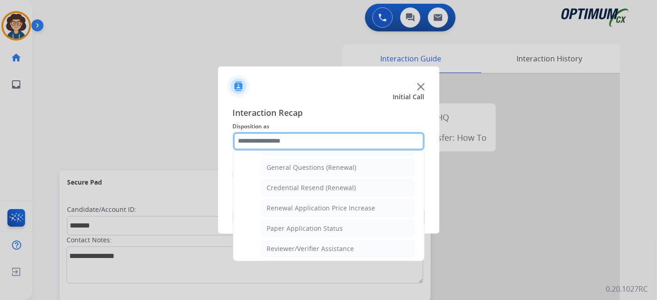
scroll to position [228, 0]
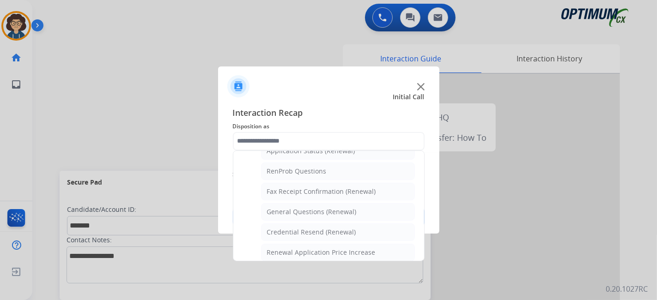
click at [345, 199] on ul "Names Change Questions/Assistance (Renewal) Extend Deadline (Renewal) Applicati…" at bounding box center [328, 237] width 172 height 291
click at [349, 203] on li "General Questions (Renewal)" at bounding box center [338, 212] width 154 height 18
type input "**********"
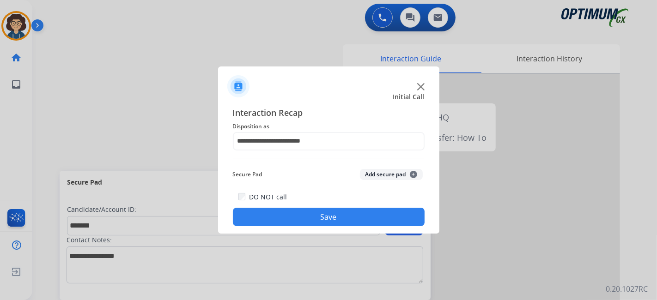
click at [385, 169] on button "Add secure pad +" at bounding box center [391, 174] width 63 height 11
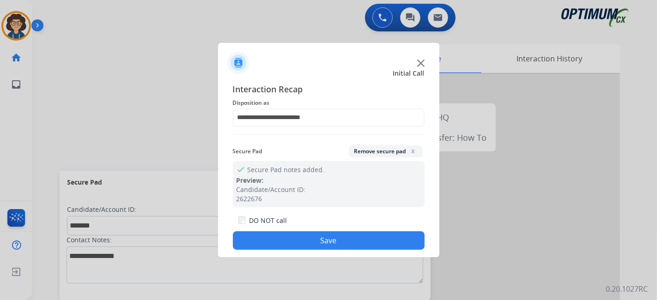
drag, startPoint x: 351, startPoint y: 241, endPoint x: 219, endPoint y: 48, distance: 234.2
click at [349, 240] on button "Save" at bounding box center [329, 240] width 192 height 18
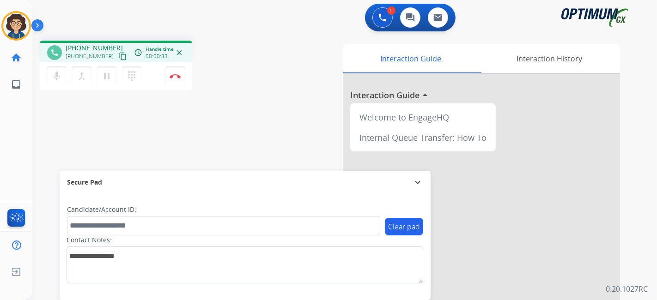
click at [119, 53] on mat-icon "content_copy" at bounding box center [123, 56] width 8 height 8
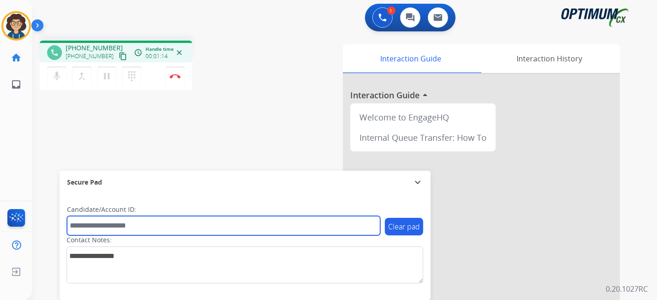
click at [183, 232] on input "text" at bounding box center [223, 225] width 313 height 19
paste input "*******"
type input "*******"
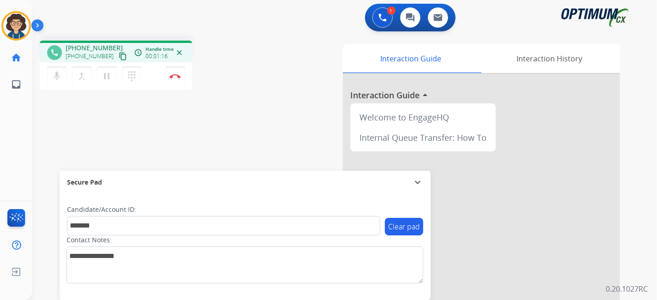
drag, startPoint x: 155, startPoint y: 133, endPoint x: 171, endPoint y: 10, distance: 123.9
click at [158, 119] on div "phone [PHONE_NUMBER] [PHONE_NUMBER] content_copy access_time Call metrics Queue…" at bounding box center [333, 225] width 602 height 385
click at [108, 75] on mat-icon "pause" at bounding box center [106, 76] width 11 height 11
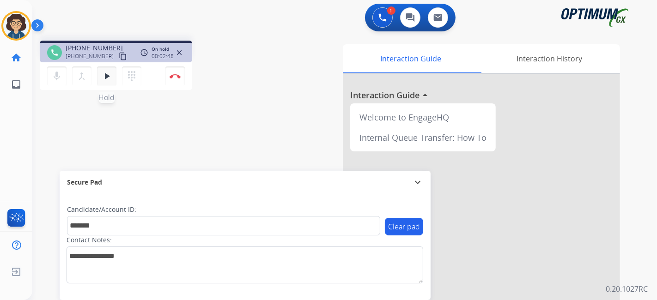
click at [111, 78] on mat-icon "play_arrow" at bounding box center [106, 76] width 11 height 11
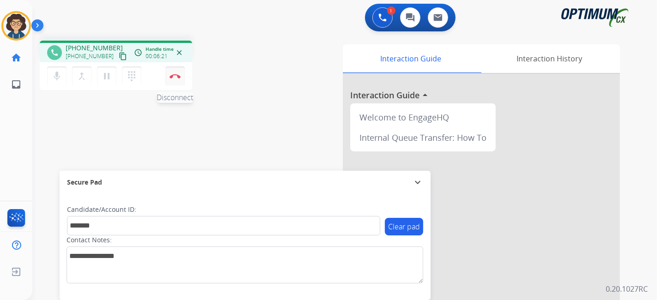
click at [182, 78] on button "Disconnect" at bounding box center [174, 75] width 19 height 19
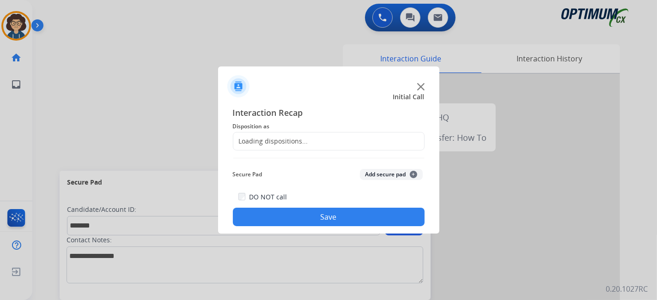
click at [367, 142] on div "Loading dispositions..." at bounding box center [329, 141] width 192 height 18
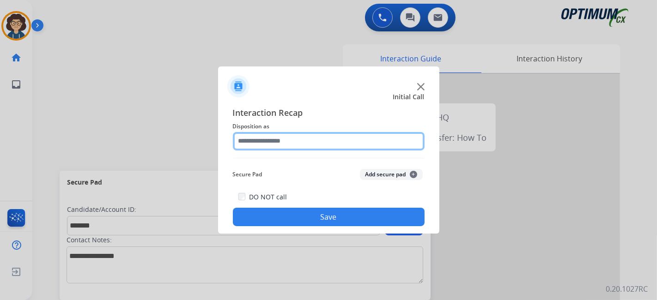
click at [357, 141] on input "text" at bounding box center [329, 141] width 192 height 18
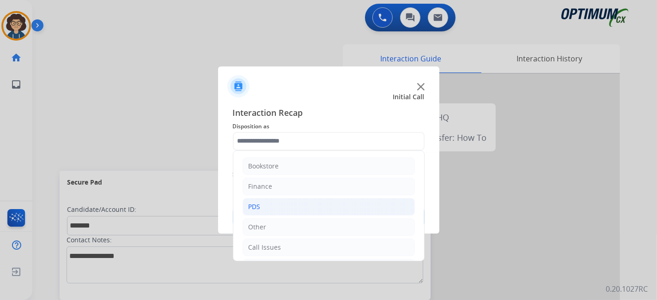
drag, startPoint x: 313, startPoint y: 217, endPoint x: 314, endPoint y: 210, distance: 7.2
click at [313, 216] on ul "Bookstore Finance PDS Other Call Issues Initial Application Transfer Renewal" at bounding box center [328, 237] width 191 height 173
click at [314, 210] on li "PDS" at bounding box center [328, 207] width 172 height 18
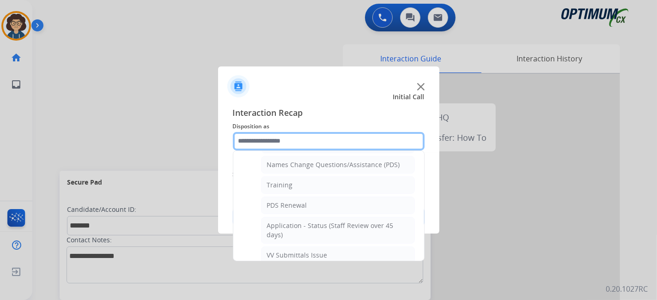
scroll to position [84, 0]
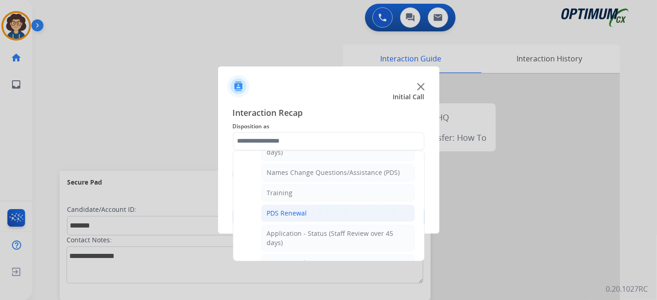
click at [348, 210] on li "PDS Renewal" at bounding box center [338, 214] width 154 height 18
type input "**********"
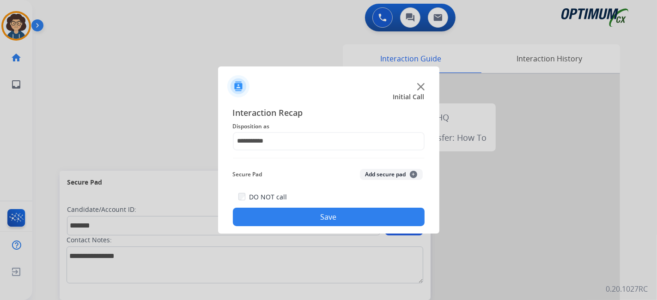
click at [381, 172] on button "Add secure pad +" at bounding box center [391, 174] width 63 height 11
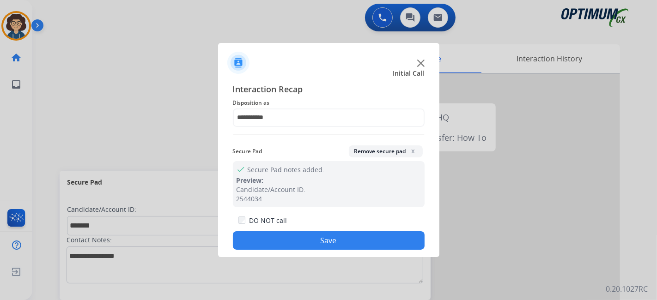
click at [339, 247] on button "Save" at bounding box center [329, 240] width 192 height 18
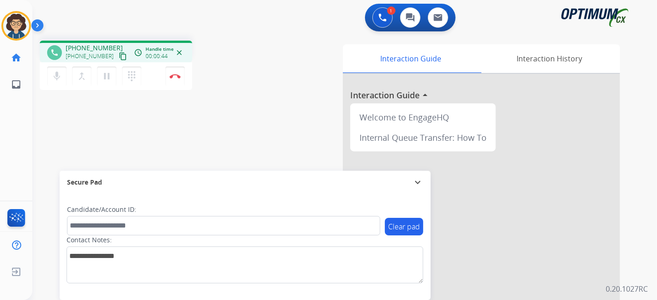
click at [119, 52] on mat-icon "content_copy" at bounding box center [123, 56] width 8 height 8
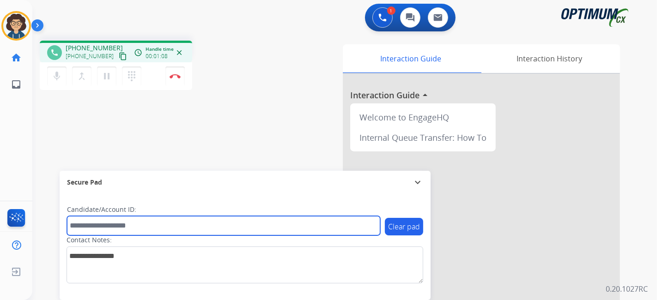
click at [166, 222] on input "text" at bounding box center [223, 225] width 313 height 19
paste input "*******"
type input "*******"
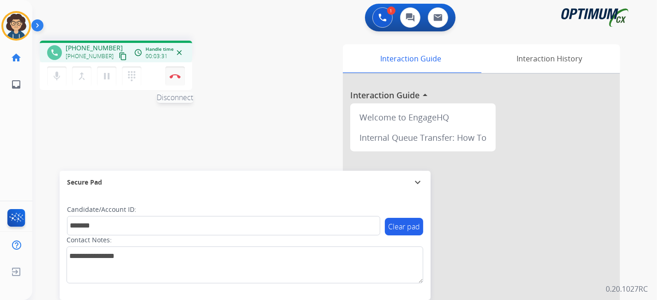
click at [172, 75] on img at bounding box center [174, 76] width 11 height 5
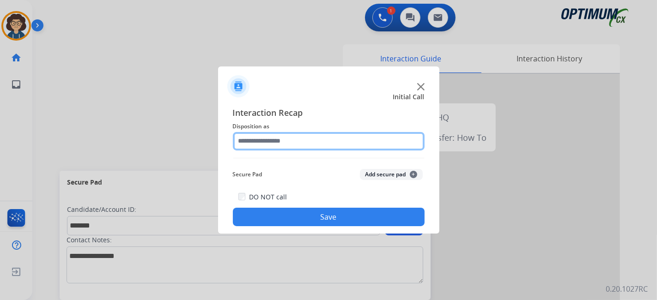
click at [314, 140] on input "text" at bounding box center [329, 141] width 192 height 18
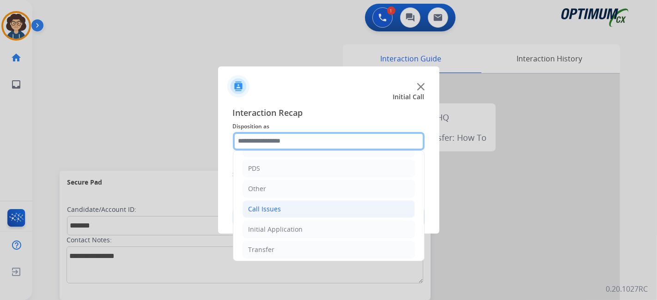
scroll to position [60, 0]
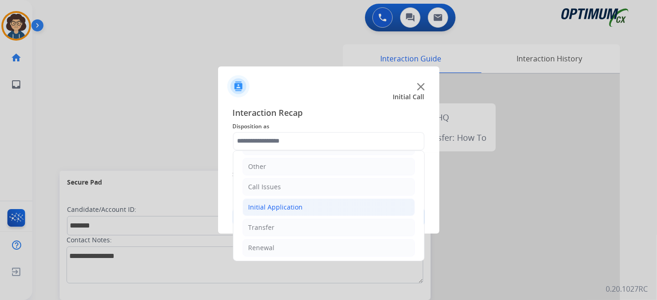
click at [318, 204] on li "Initial Application" at bounding box center [328, 208] width 172 height 18
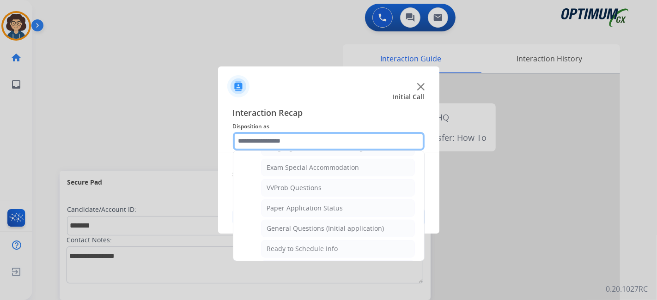
scroll to position [477, 0]
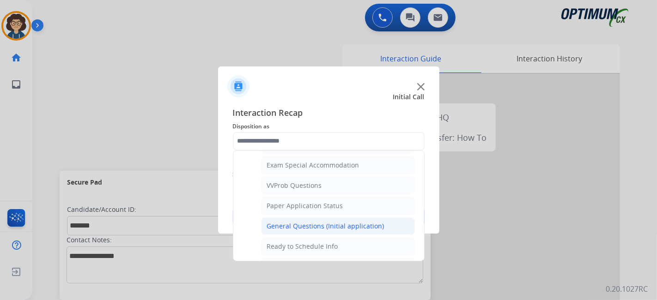
click at [357, 222] on div "General Questions (Initial application)" at bounding box center [325, 226] width 117 height 9
type input "**********"
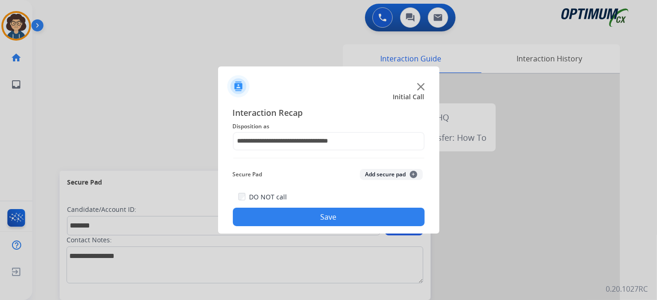
click at [390, 175] on button "Add secure pad +" at bounding box center [391, 174] width 63 height 11
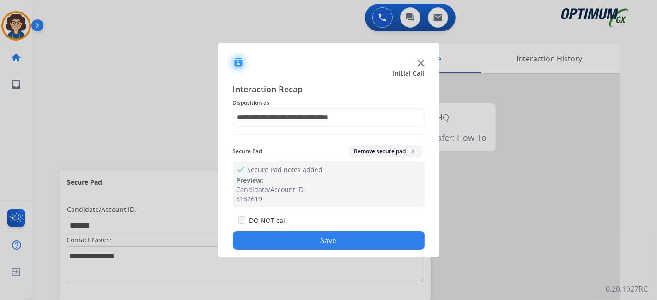
click at [359, 243] on button "Save" at bounding box center [329, 240] width 192 height 18
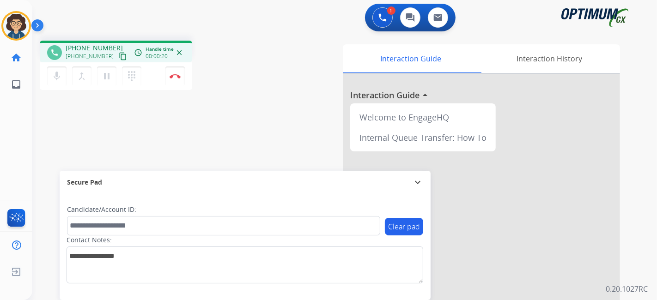
click at [119, 55] on mat-icon "content_copy" at bounding box center [123, 56] width 8 height 8
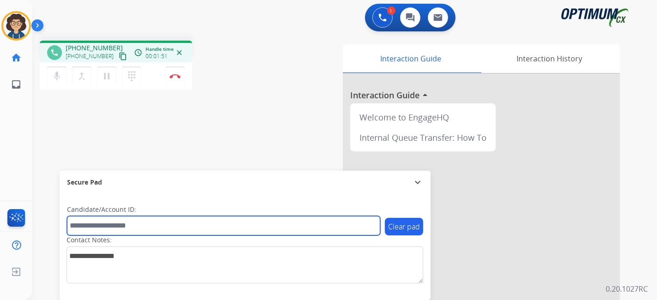
click at [121, 225] on input "text" at bounding box center [223, 225] width 313 height 19
paste input "*******"
type input "*******"
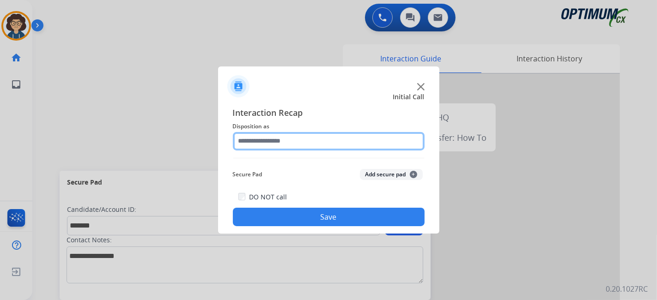
click at [257, 134] on input "text" at bounding box center [329, 141] width 192 height 18
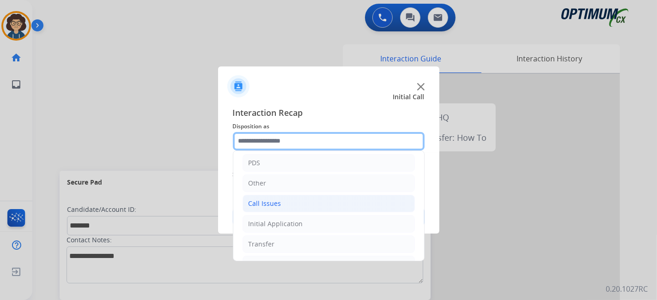
scroll to position [60, 0]
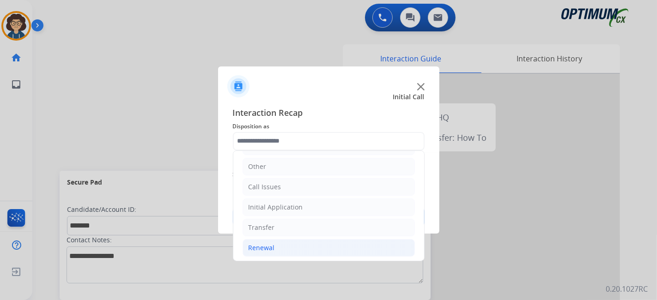
click at [287, 239] on li "Renewal" at bounding box center [328, 248] width 172 height 18
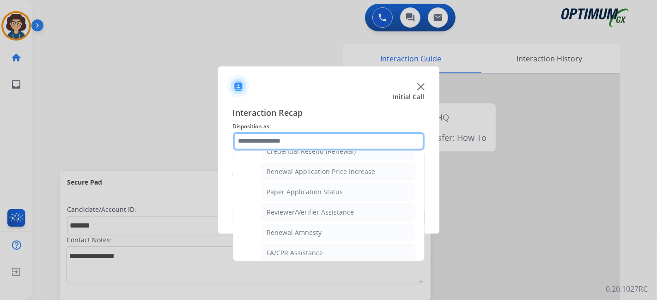
scroll to position [351, 0]
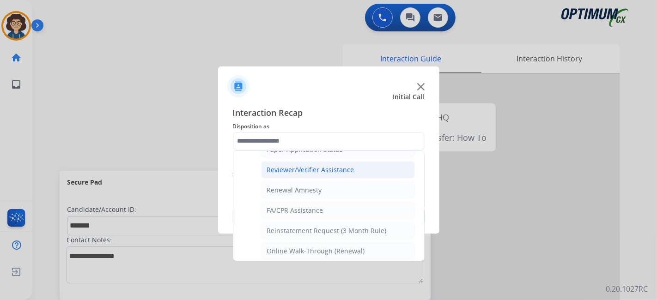
click at [330, 165] on div "Reviewer/Verifier Assistance" at bounding box center [310, 169] width 87 height 9
type input "**********"
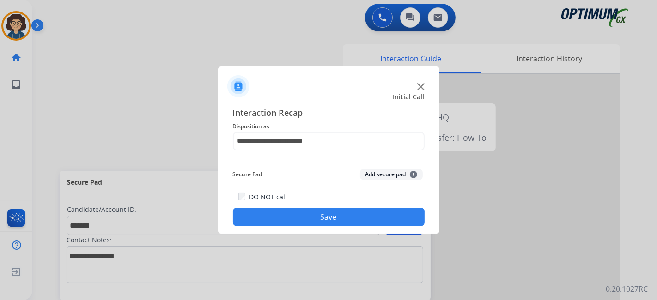
click at [400, 181] on div "Secure Pad Add secure pad +" at bounding box center [329, 174] width 192 height 18
click at [396, 175] on button "Add secure pad +" at bounding box center [391, 174] width 63 height 11
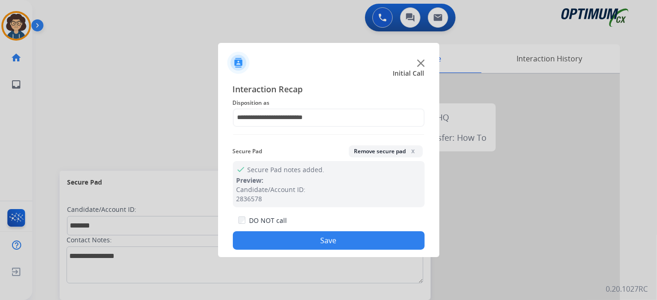
click at [348, 241] on button "Save" at bounding box center [329, 240] width 192 height 18
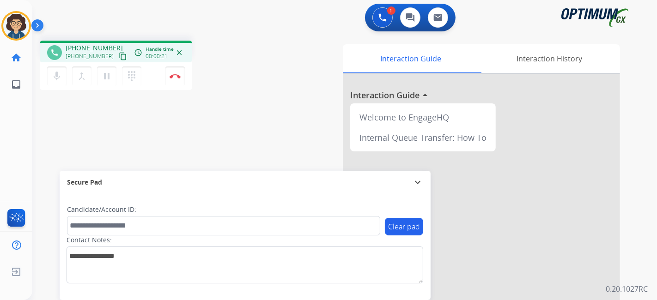
click at [119, 54] on mat-icon "content_copy" at bounding box center [123, 56] width 8 height 8
drag, startPoint x: 104, startPoint y: 72, endPoint x: 105, endPoint y: 79, distance: 7.0
click at [105, 71] on mat-icon "pause" at bounding box center [106, 76] width 11 height 11
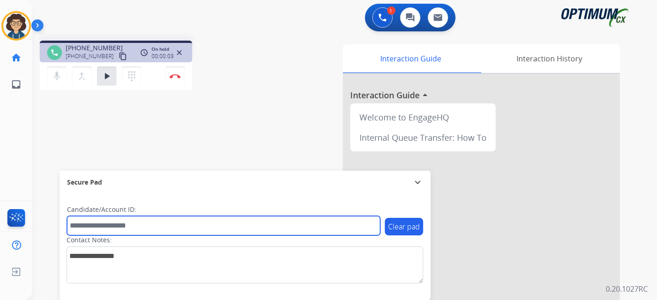
click at [164, 229] on input "text" at bounding box center [223, 225] width 313 height 19
paste input "*********"
type input "*********"
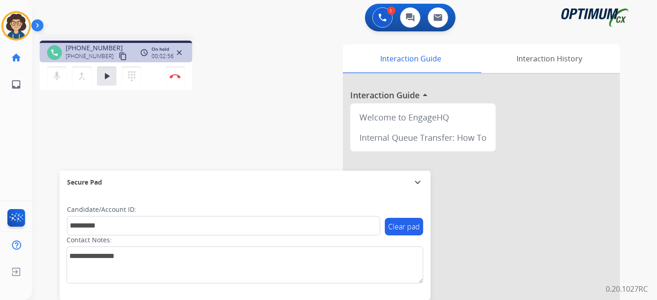
drag, startPoint x: 124, startPoint y: 124, endPoint x: 116, endPoint y: 98, distance: 26.9
click at [124, 123] on div "phone [PHONE_NUMBER] [PHONE_NUMBER] content_copy access_time Call metrics Queue…" at bounding box center [333, 225] width 602 height 385
click at [104, 76] on mat-icon "play_arrow" at bounding box center [106, 76] width 11 height 11
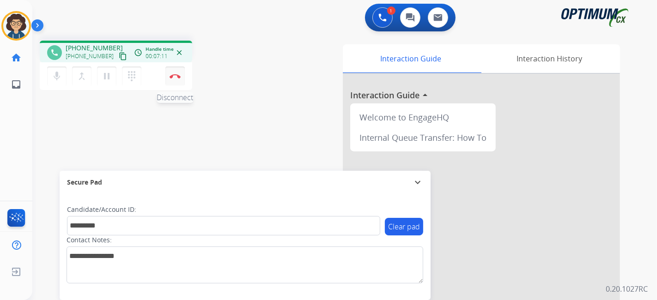
click at [181, 77] on button "Disconnect" at bounding box center [174, 75] width 19 height 19
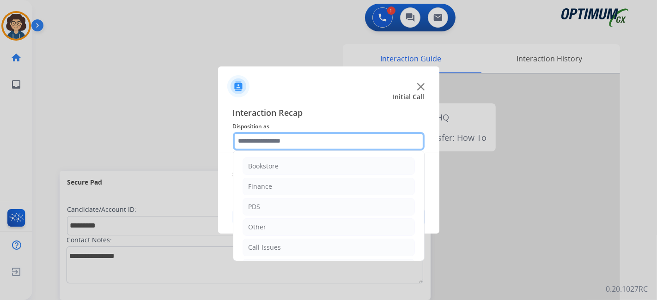
click at [331, 144] on input "text" at bounding box center [329, 141] width 192 height 18
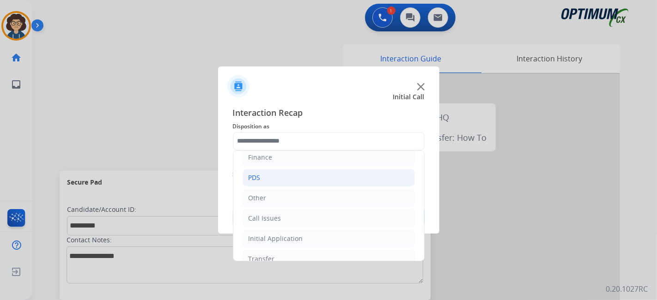
click at [336, 176] on li "PDS" at bounding box center [328, 178] width 172 height 18
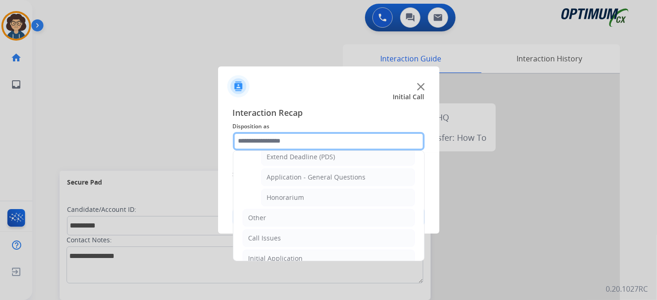
scroll to position [274, 0]
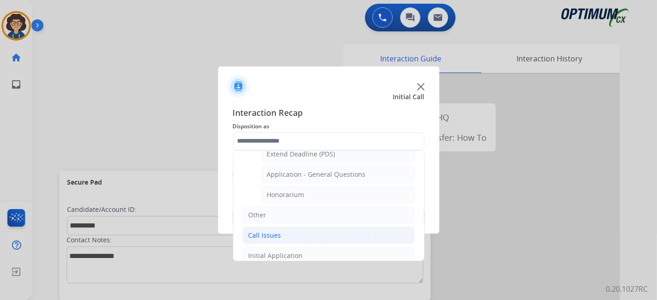
click at [322, 238] on li "Call Issues" at bounding box center [328, 236] width 172 height 18
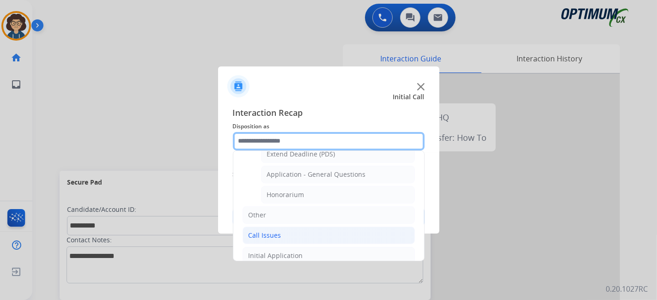
scroll to position [161, 0]
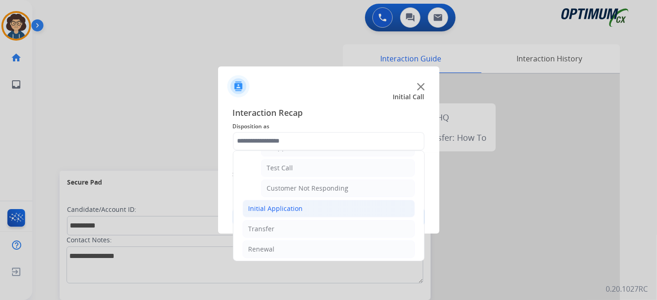
click at [336, 207] on li "Initial Application" at bounding box center [328, 209] width 172 height 18
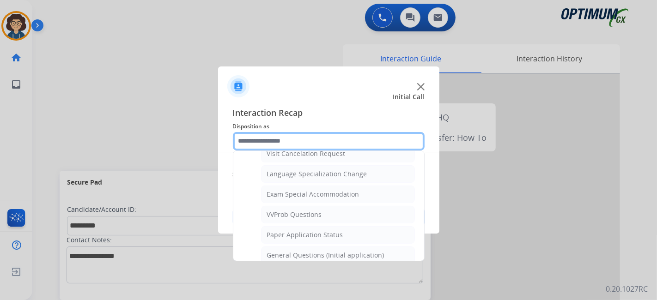
scroll to position [399, 0]
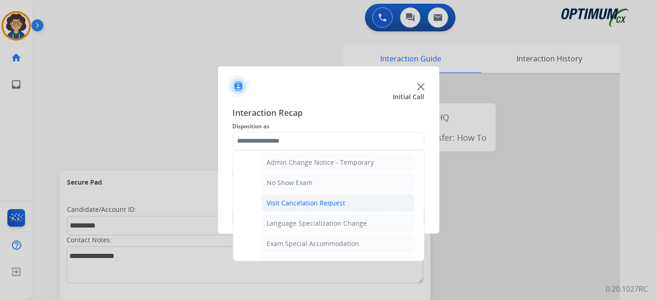
click at [345, 196] on li "Visit Cancelation Request" at bounding box center [338, 203] width 154 height 18
type input "**********"
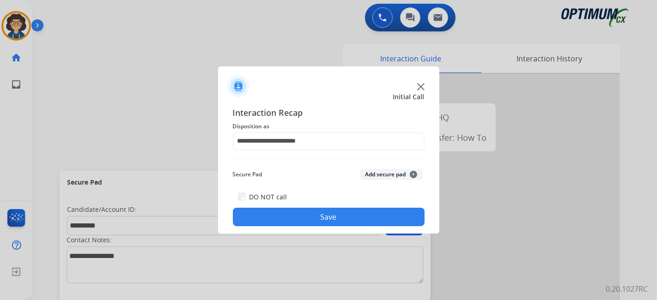
click at [394, 174] on button "Add secure pad +" at bounding box center [391, 174] width 63 height 11
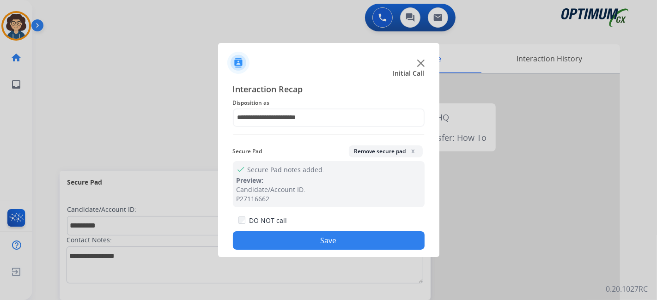
click at [346, 247] on button "Save" at bounding box center [329, 240] width 192 height 18
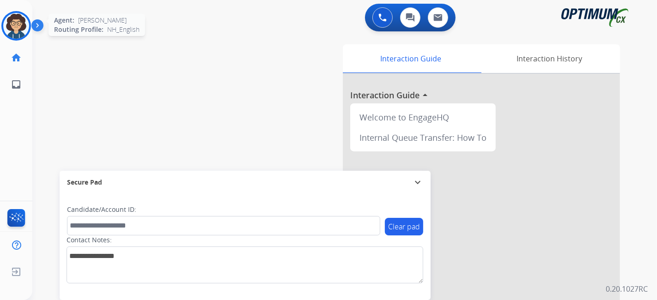
click at [9, 30] on img at bounding box center [16, 26] width 26 height 26
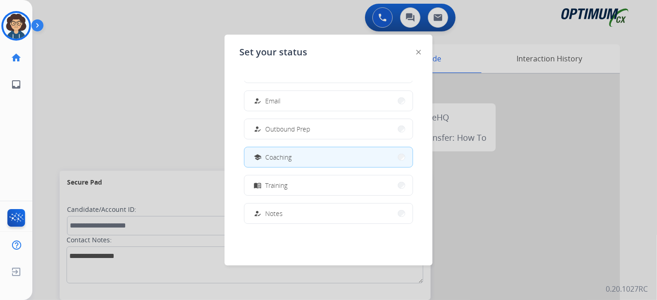
scroll to position [0, 0]
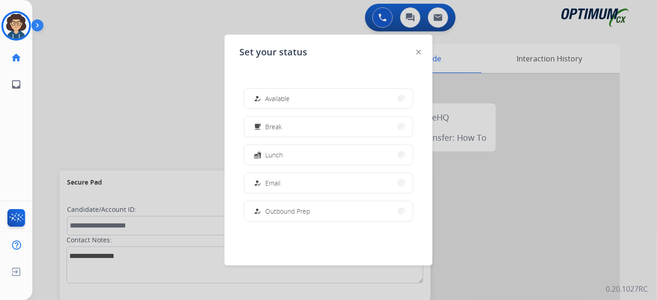
drag, startPoint x: 147, startPoint y: 71, endPoint x: 193, endPoint y: 8, distance: 77.0
click at [150, 69] on div at bounding box center [328, 150] width 657 height 300
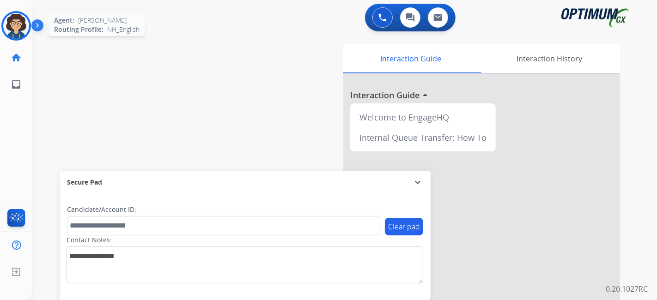
click at [20, 27] on img at bounding box center [16, 26] width 26 height 26
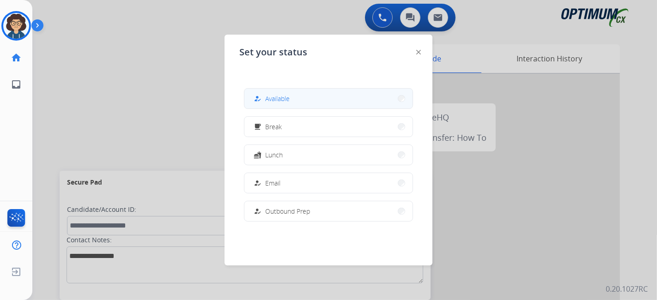
click at [290, 96] on button "how_to_reg Available" at bounding box center [328, 99] width 168 height 20
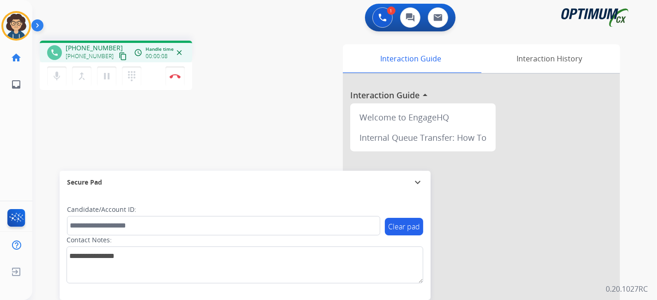
drag, startPoint x: 113, startPoint y: 57, endPoint x: 142, endPoint y: 6, distance: 59.1
click at [119, 57] on mat-icon "content_copy" at bounding box center [123, 56] width 8 height 8
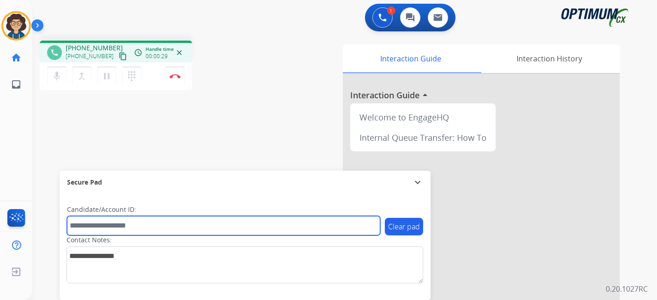
click at [170, 223] on input "text" at bounding box center [223, 225] width 313 height 19
paste input "*******"
type input "*******"
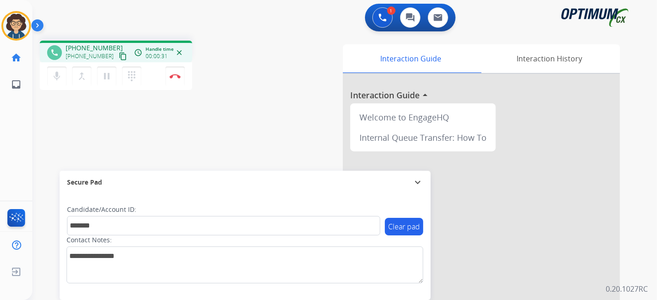
click at [245, 128] on div "phone [PHONE_NUMBER] [PHONE_NUMBER] content_copy access_time Call metrics Queue…" at bounding box center [333, 225] width 602 height 385
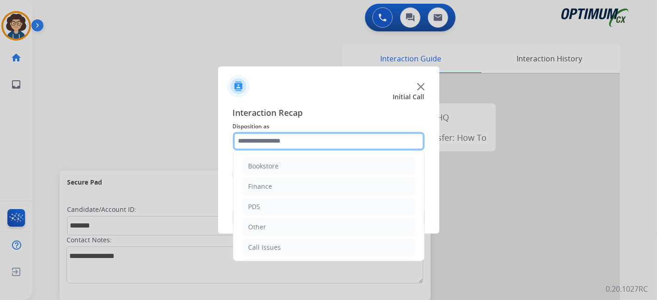
click at [316, 134] on input "text" at bounding box center [329, 141] width 192 height 18
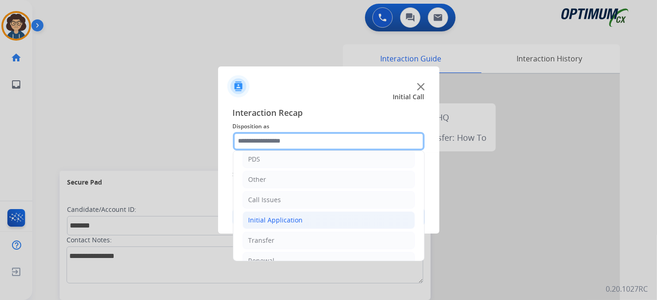
scroll to position [60, 0]
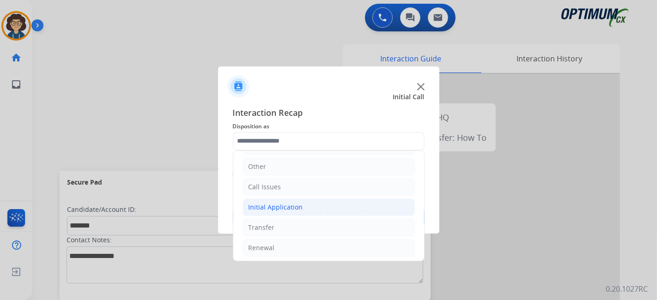
click at [324, 205] on li "Initial Application" at bounding box center [328, 208] width 172 height 18
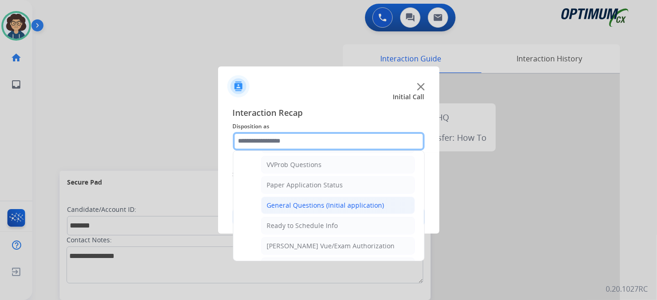
scroll to position [494, 0]
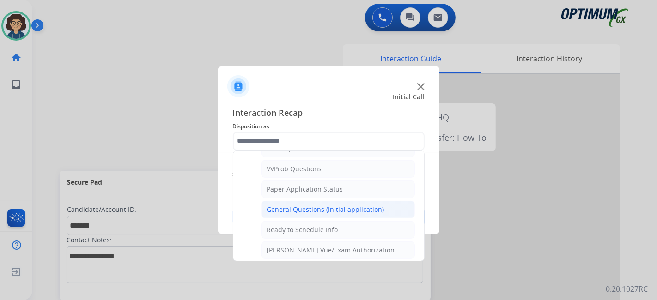
click at [355, 205] on div "General Questions (Initial application)" at bounding box center [325, 209] width 117 height 9
type input "**********"
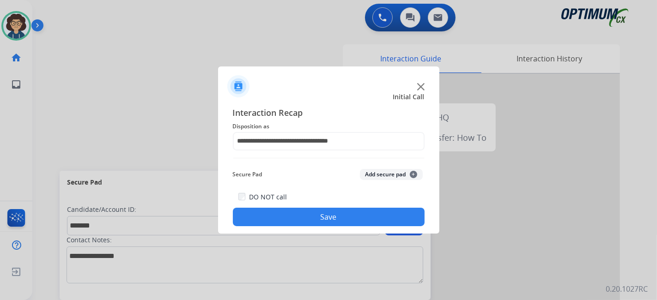
click at [378, 177] on button "Add secure pad +" at bounding box center [391, 174] width 63 height 11
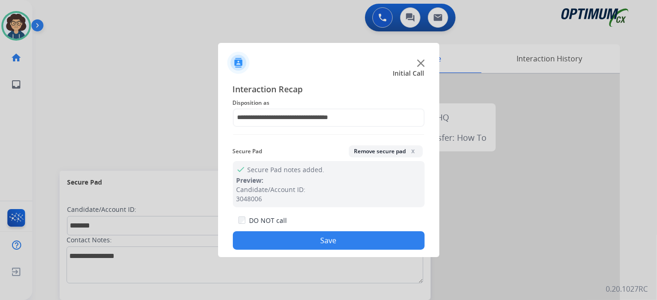
drag, startPoint x: 337, startPoint y: 235, endPoint x: 287, endPoint y: 163, distance: 87.1
click at [337, 235] on button "Save" at bounding box center [329, 240] width 192 height 18
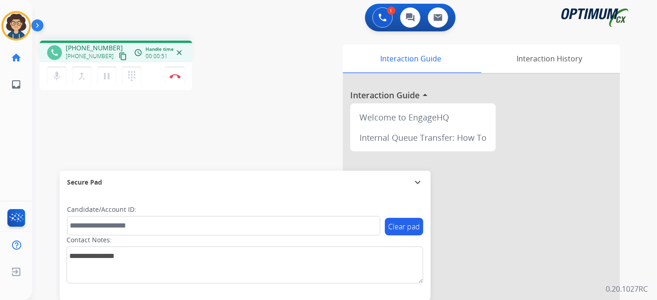
drag, startPoint x: 115, startPoint y: 57, endPoint x: 204, endPoint y: 19, distance: 96.6
click at [119, 57] on mat-icon "content_copy" at bounding box center [123, 56] width 8 height 8
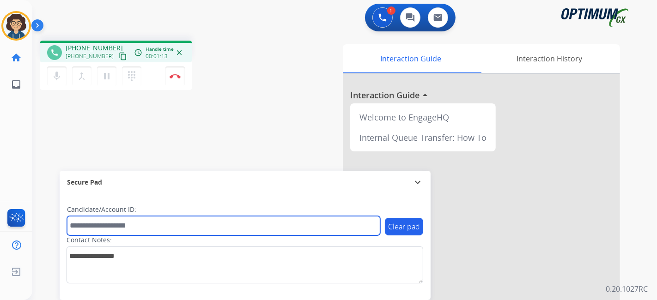
click at [105, 220] on input "text" at bounding box center [223, 225] width 313 height 19
paste input "*******"
type input "*******"
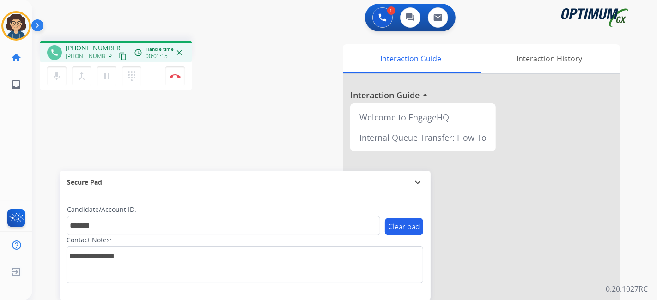
click at [179, 155] on div "phone [PHONE_NUMBER] [PHONE_NUMBER] content_copy access_time Call metrics Queue…" at bounding box center [333, 225] width 602 height 385
click at [185, 77] on div "mic Mute merge_type Bridge pause Hold dialpad Dialpad Disconnect" at bounding box center [116, 76] width 152 height 28
click at [179, 76] on img at bounding box center [174, 76] width 11 height 5
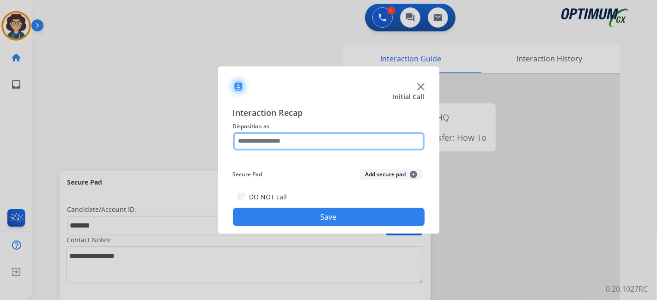
click at [295, 149] on input "text" at bounding box center [329, 141] width 192 height 18
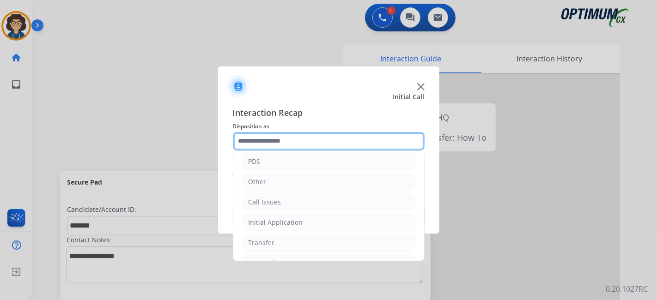
scroll to position [60, 0]
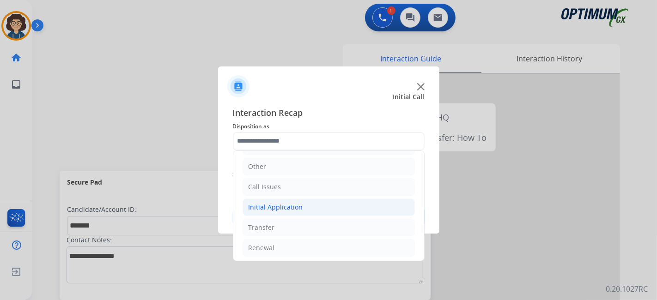
click at [310, 206] on li "Initial Application" at bounding box center [328, 208] width 172 height 18
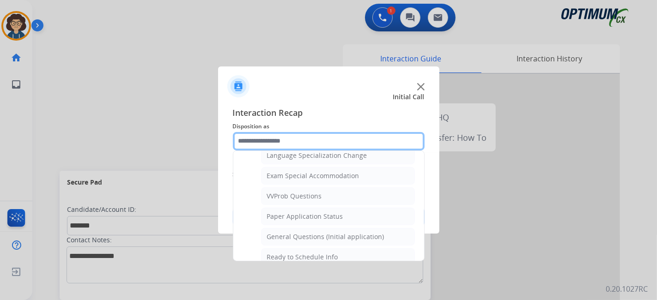
scroll to position [473, 0]
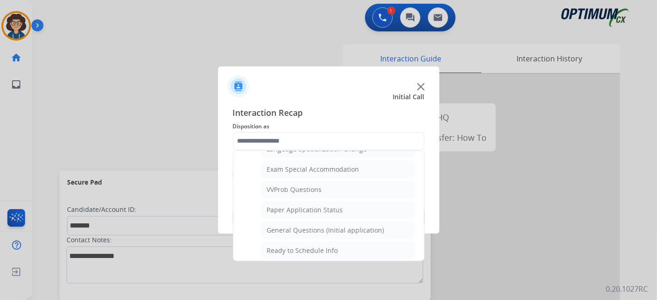
click at [375, 227] on li "General Questions (Initial application)" at bounding box center [338, 231] width 154 height 18
type input "**********"
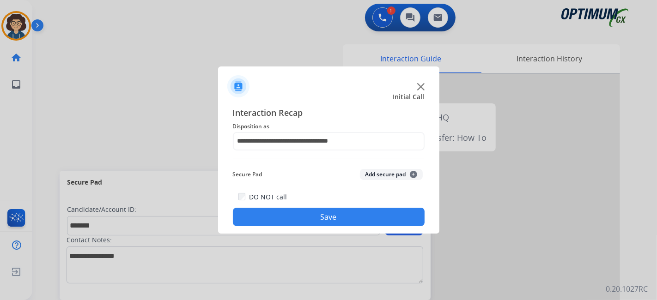
click at [388, 165] on div "**********" at bounding box center [329, 166] width 192 height 121
click at [387, 175] on button "Add secure pad +" at bounding box center [391, 174] width 63 height 11
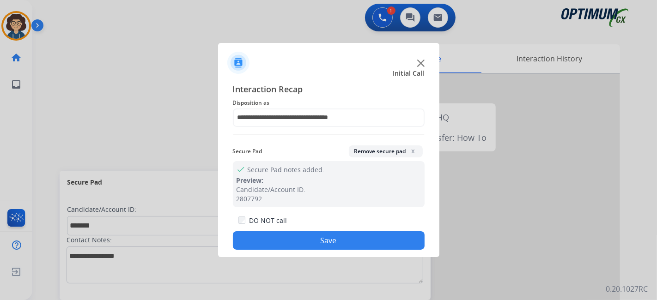
click at [342, 238] on button "Save" at bounding box center [329, 240] width 192 height 18
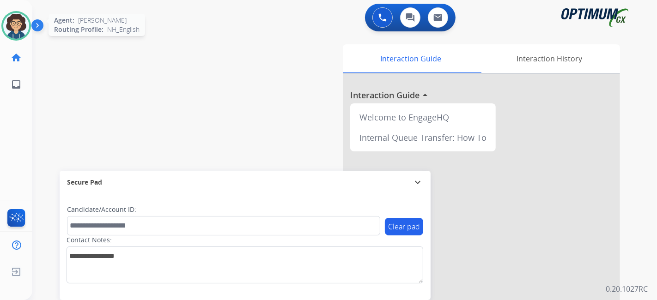
click at [9, 25] on img at bounding box center [16, 26] width 26 height 26
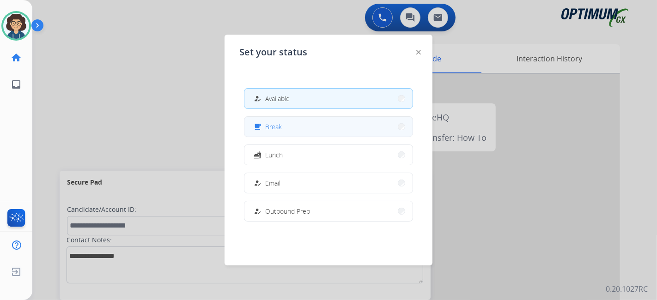
click at [303, 125] on button "free_breakfast Break" at bounding box center [328, 127] width 168 height 20
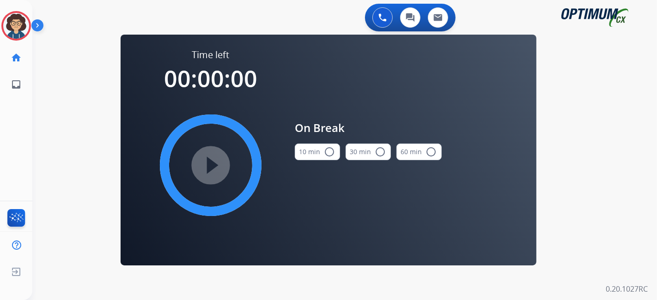
click at [313, 156] on button "10 min radio_button_unchecked" at bounding box center [317, 152] width 45 height 17
click at [216, 169] on mat-icon "play_circle_filled" at bounding box center [210, 165] width 11 height 11
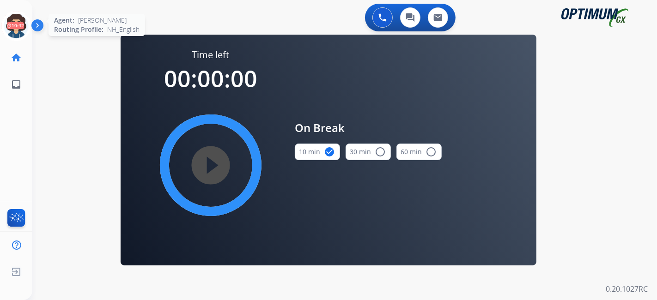
click at [27, 24] on icon at bounding box center [16, 26] width 30 height 30
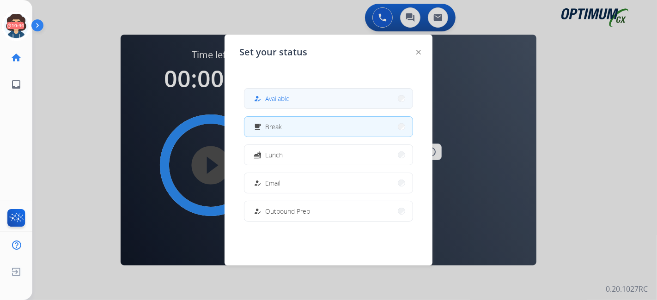
click at [355, 96] on button "how_to_reg Available" at bounding box center [328, 99] width 168 height 20
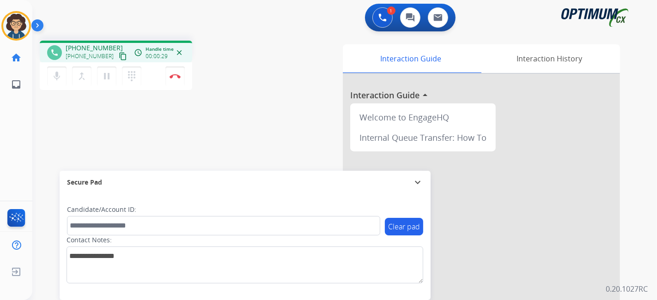
click at [117, 54] on button "content_copy" at bounding box center [122, 56] width 11 height 11
drag, startPoint x: 175, startPoint y: 239, endPoint x: 176, endPoint y: 223, distance: 15.3
click at [175, 229] on div "Clear pad Candidate/Account ID: Contact Notes:" at bounding box center [245, 244] width 356 height 78
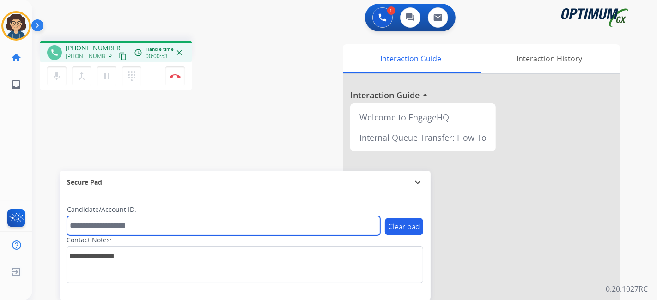
click at [176, 223] on input "text" at bounding box center [223, 225] width 313 height 19
paste input "*******"
type input "*******"
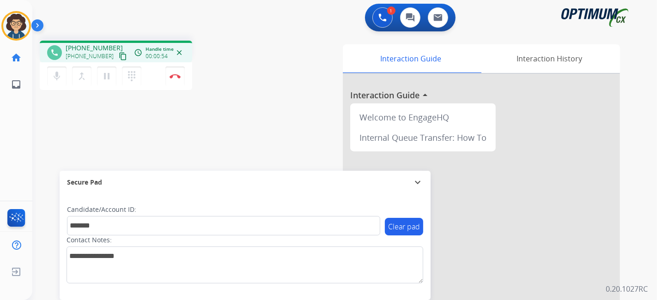
click at [227, 131] on div "phone [PHONE_NUMBER] [PHONE_NUMBER] content_copy access_time Call metrics Queue…" at bounding box center [333, 225] width 602 height 385
click at [251, 128] on div "phone [PHONE_NUMBER] [PHONE_NUMBER] content_copy access_time Call metrics Queue…" at bounding box center [333, 225] width 602 height 385
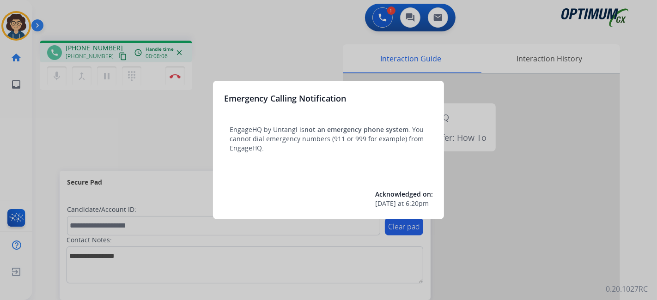
click at [152, 148] on div at bounding box center [328, 150] width 657 height 300
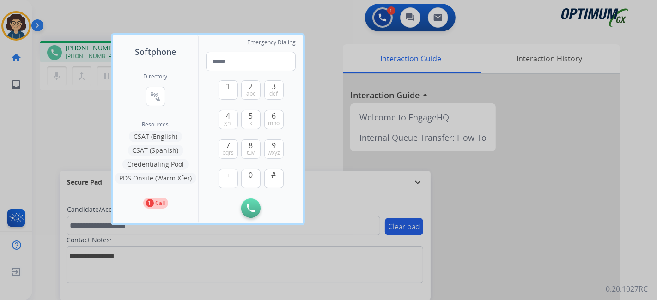
click at [146, 142] on div "Directory connect_without_contact Resource Directory Resources CSAT (English) C…" at bounding box center [155, 140] width 85 height 165
click at [83, 140] on div at bounding box center [328, 150] width 657 height 300
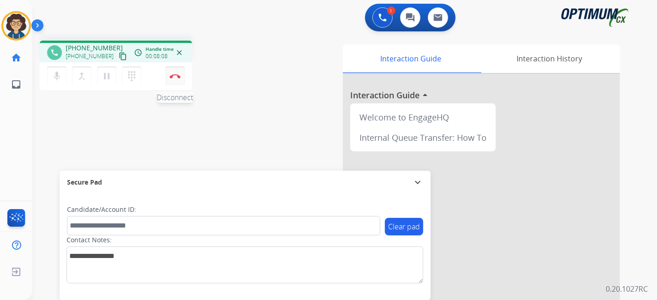
click at [175, 70] on button "Disconnect" at bounding box center [174, 75] width 19 height 19
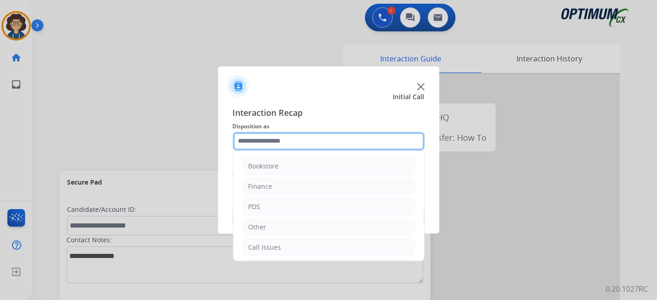
click at [329, 139] on input "text" at bounding box center [329, 141] width 192 height 18
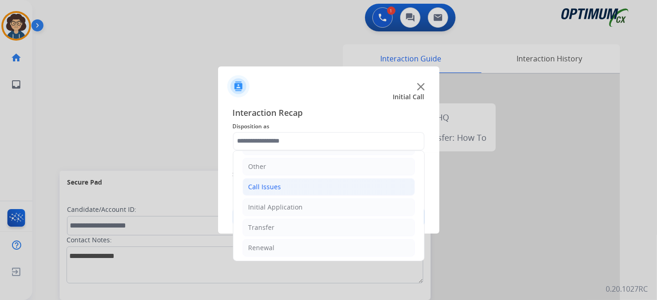
click at [295, 183] on li "Call Issues" at bounding box center [328, 187] width 172 height 18
drag, startPoint x: 362, startPoint y: 242, endPoint x: 361, endPoint y: 238, distance: 4.7
click at [361, 242] on li "Dropped Call" at bounding box center [338, 248] width 154 height 18
type input "**********"
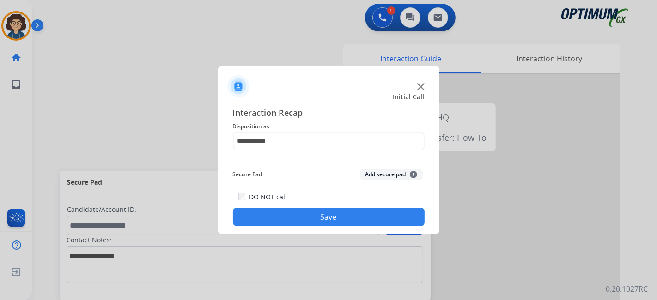
click at [349, 208] on div "DO NOT call Save" at bounding box center [329, 208] width 192 height 35
click at [310, 218] on button "Save" at bounding box center [329, 217] width 192 height 18
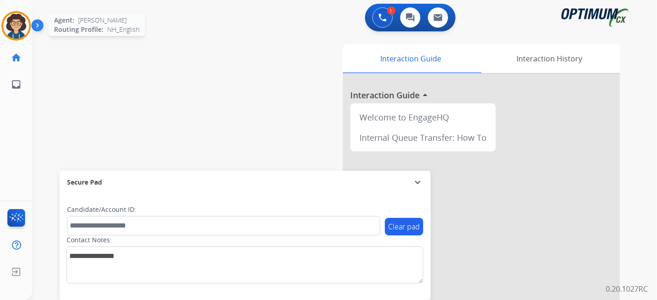
click at [28, 25] on img at bounding box center [16, 26] width 26 height 26
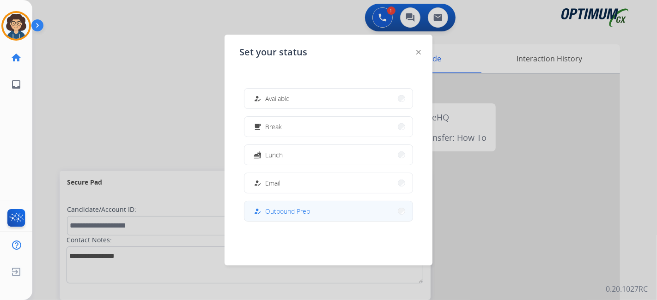
click at [295, 210] on span "Outbound Prep" at bounding box center [287, 211] width 45 height 10
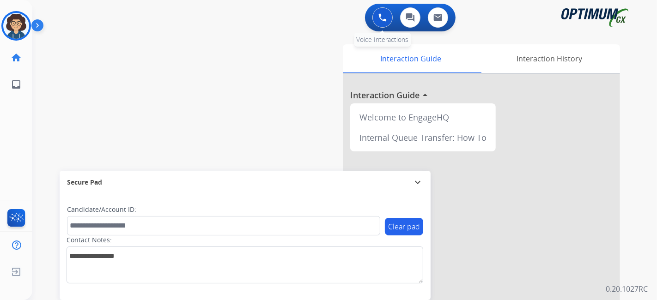
click at [375, 16] on button at bounding box center [382, 17] width 20 height 20
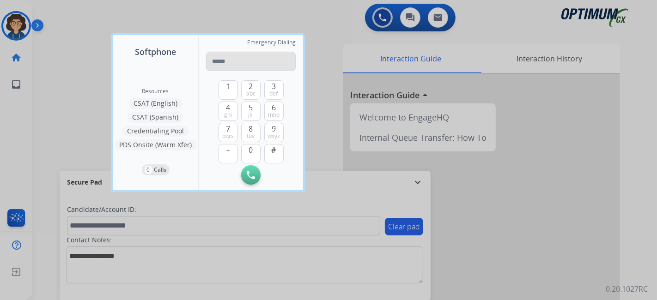
click at [241, 61] on input "tel" at bounding box center [251, 61] width 90 height 19
type input "**********"
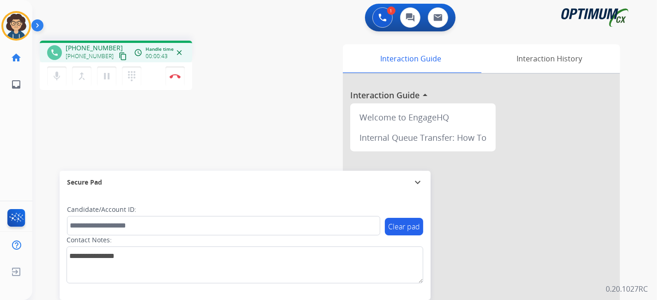
click at [119, 56] on mat-icon "content_copy" at bounding box center [123, 56] width 8 height 8
click at [565, 51] on div "Interaction History" at bounding box center [549, 58] width 141 height 29
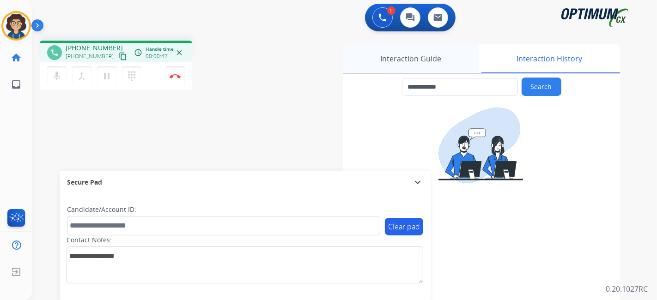
click at [451, 58] on div "Interaction Guide" at bounding box center [411, 58] width 136 height 29
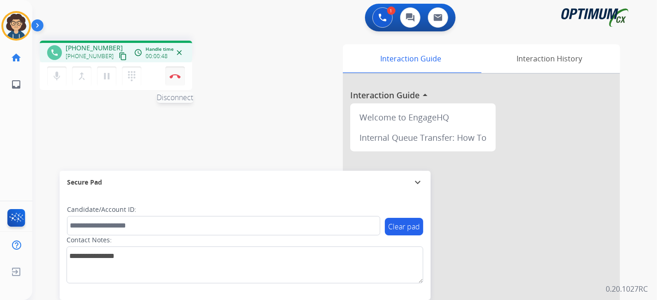
click at [175, 81] on button "Disconnect" at bounding box center [174, 75] width 19 height 19
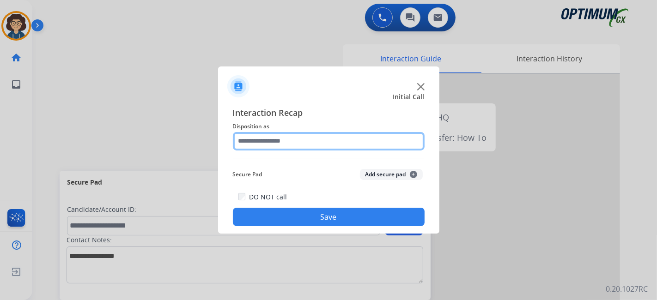
click at [364, 142] on input "text" at bounding box center [329, 141] width 192 height 18
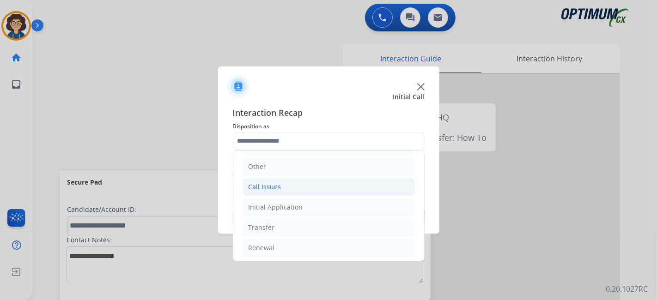
click at [295, 184] on li "Call Issues" at bounding box center [328, 187] width 172 height 18
click at [311, 206] on li "Voicemail" at bounding box center [338, 208] width 154 height 18
type input "*********"
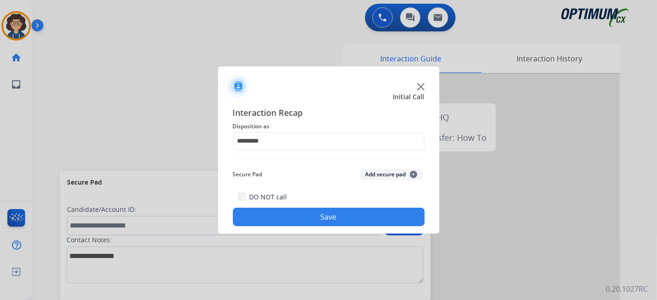
click at [355, 212] on button "Save" at bounding box center [329, 217] width 192 height 18
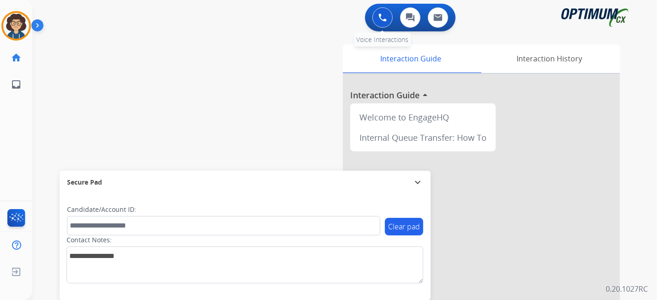
click at [379, 20] on img at bounding box center [382, 17] width 8 height 8
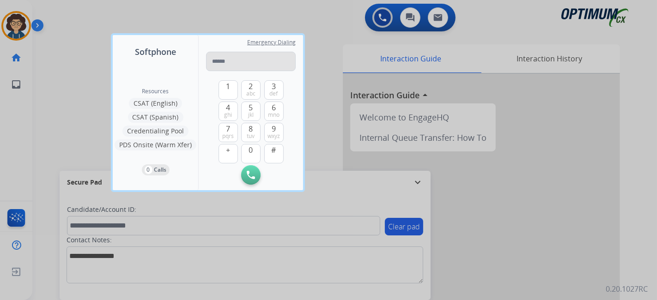
click at [246, 60] on input "tel" at bounding box center [251, 61] width 90 height 19
type input "**********"
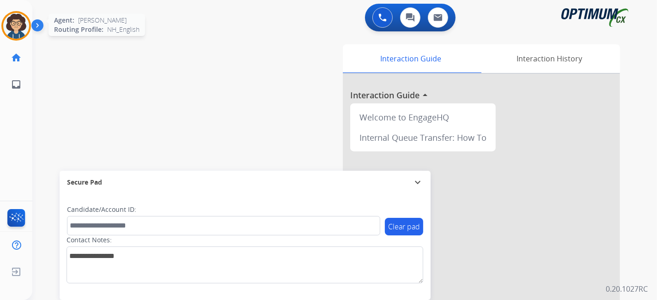
click at [18, 21] on img at bounding box center [16, 26] width 26 height 26
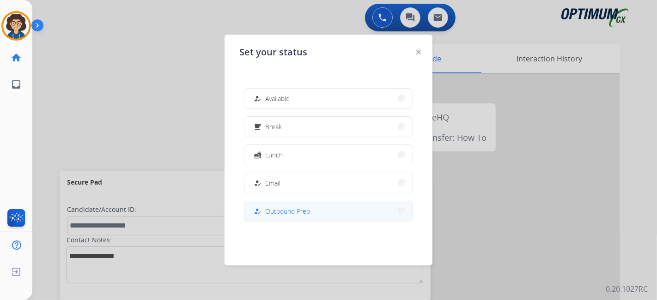
click at [325, 213] on button "how_to_reg Outbound Prep" at bounding box center [328, 211] width 168 height 20
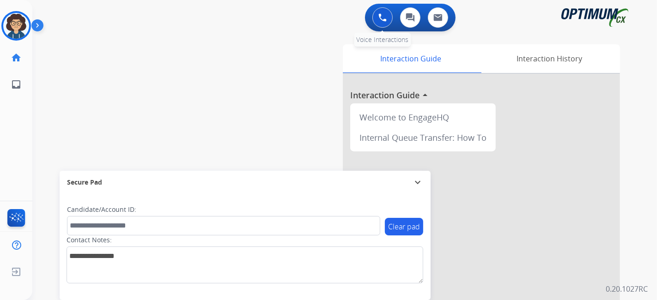
click at [382, 25] on button at bounding box center [382, 17] width 20 height 20
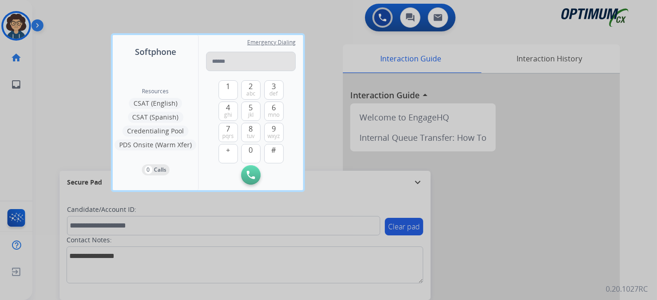
click at [254, 65] on input "tel" at bounding box center [251, 61] width 90 height 19
type input "**********"
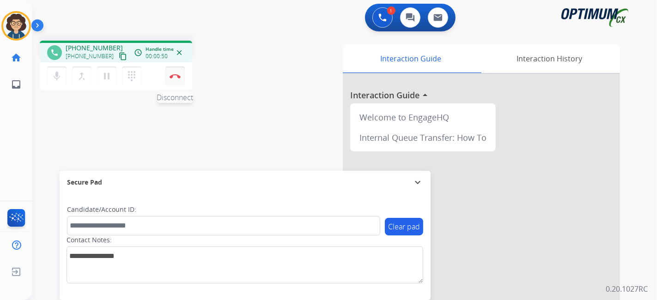
click at [177, 82] on button "Disconnect" at bounding box center [174, 75] width 19 height 19
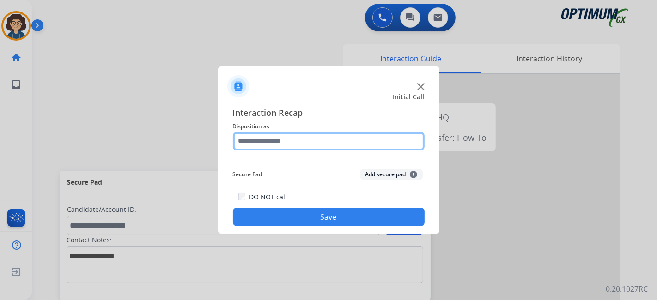
click at [301, 143] on input "text" at bounding box center [329, 141] width 192 height 18
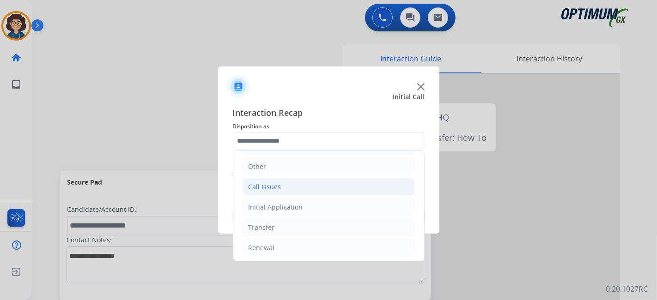
click at [317, 187] on li "Call Issues" at bounding box center [328, 187] width 172 height 18
click at [319, 207] on li "Voicemail" at bounding box center [338, 208] width 154 height 18
type input "*********"
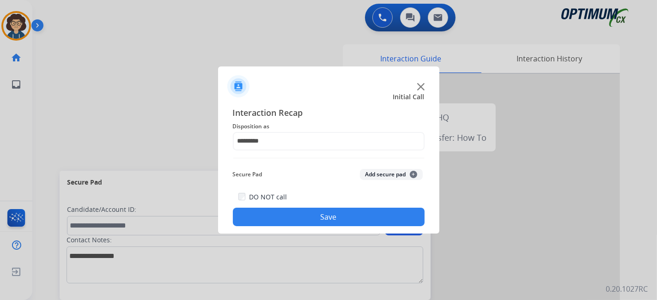
click at [370, 168] on div "Secure Pad Add secure pad +" at bounding box center [329, 174] width 192 height 18
click at [374, 175] on button "Add secure pad +" at bounding box center [391, 174] width 63 height 11
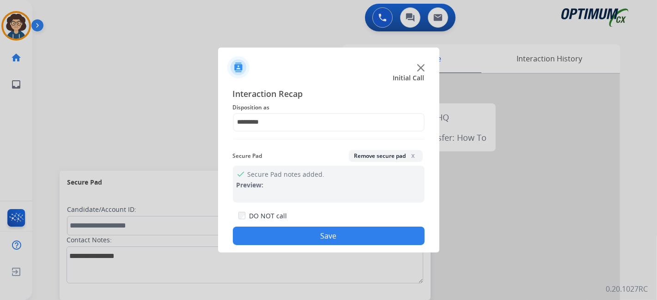
click at [384, 161] on button "Remove secure pad x" at bounding box center [386, 156] width 74 height 12
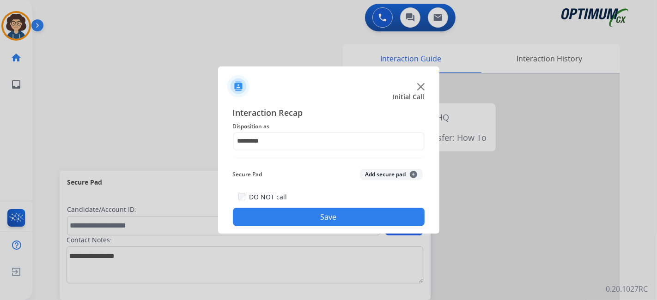
click at [344, 220] on button "Save" at bounding box center [329, 217] width 192 height 18
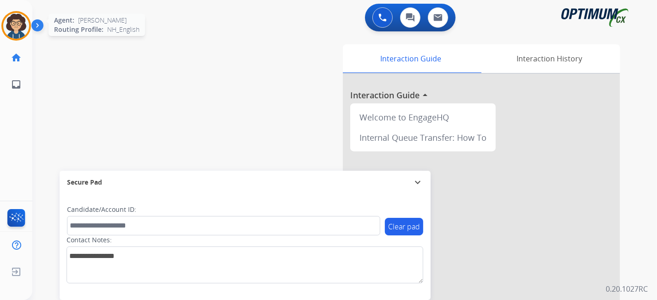
click at [23, 25] on img at bounding box center [16, 26] width 26 height 26
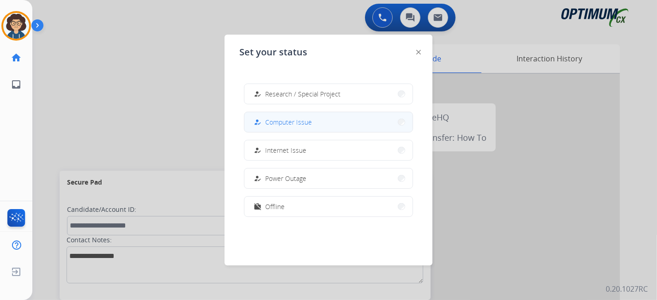
scroll to position [0, 0]
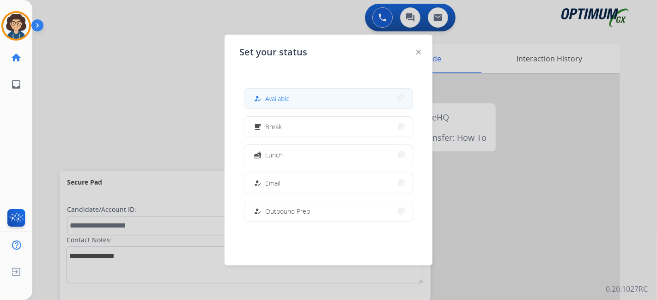
click at [353, 107] on button "how_to_reg Available" at bounding box center [328, 99] width 168 height 20
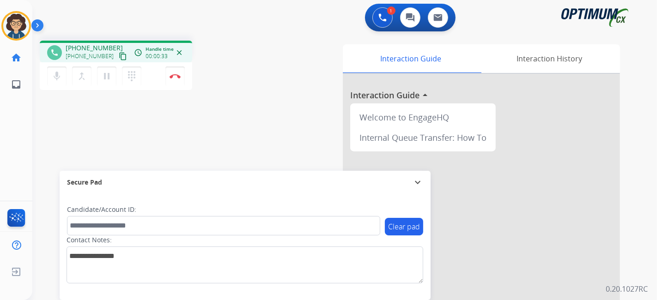
click at [117, 51] on button "content_copy" at bounding box center [122, 56] width 11 height 11
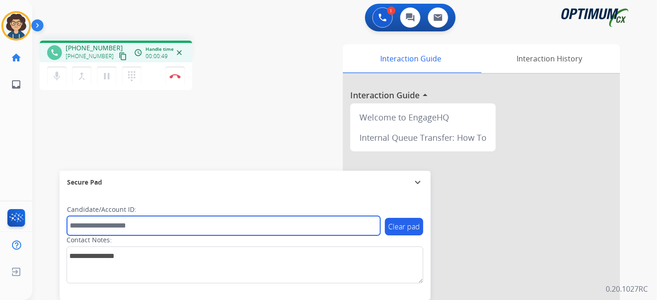
click at [166, 230] on input "text" at bounding box center [223, 225] width 313 height 19
paste input "*********"
type input "*********"
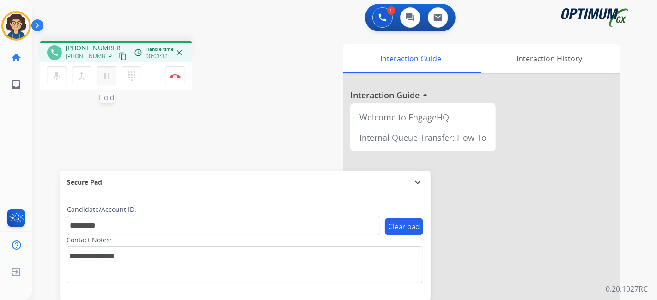
click at [107, 79] on mat-icon "pause" at bounding box center [106, 76] width 11 height 11
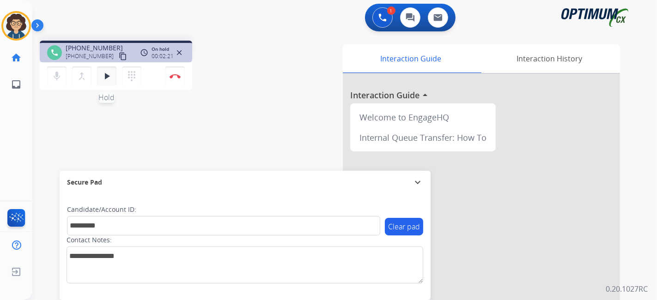
click at [108, 74] on mat-icon "play_arrow" at bounding box center [106, 76] width 11 height 11
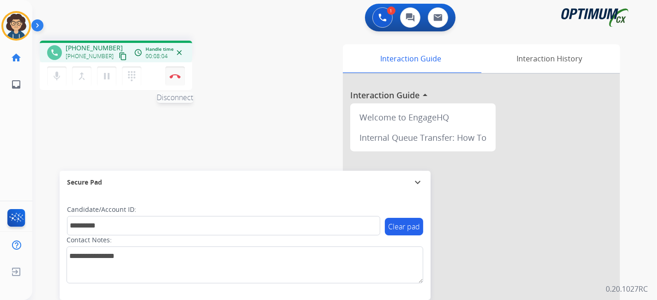
click at [177, 74] on img at bounding box center [174, 76] width 11 height 5
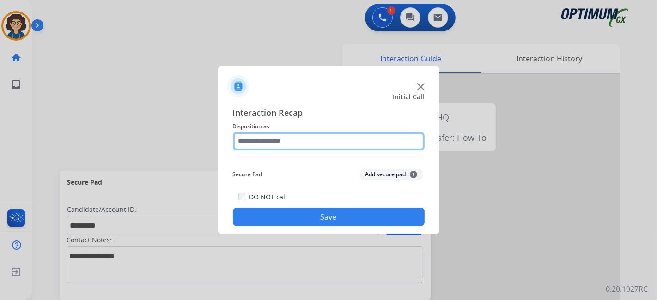
click at [349, 143] on input "text" at bounding box center [329, 141] width 192 height 18
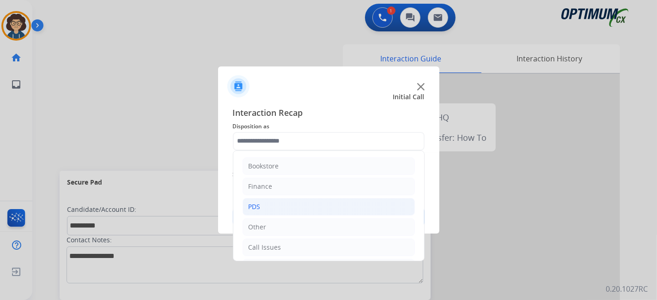
click at [296, 202] on li "PDS" at bounding box center [328, 207] width 172 height 18
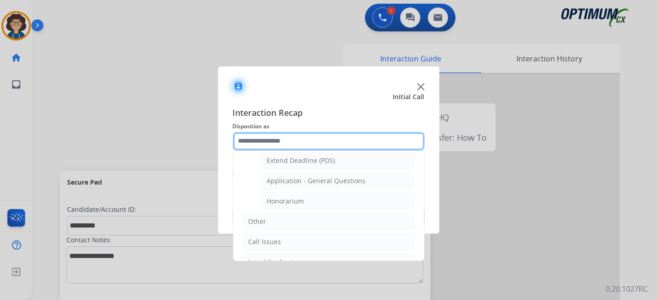
scroll to position [274, 0]
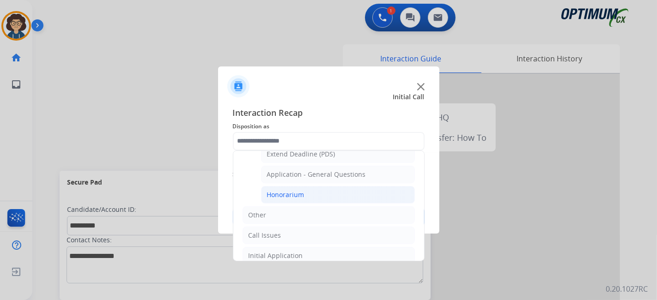
click at [356, 194] on li "Honorarium" at bounding box center [338, 195] width 154 height 18
type input "**********"
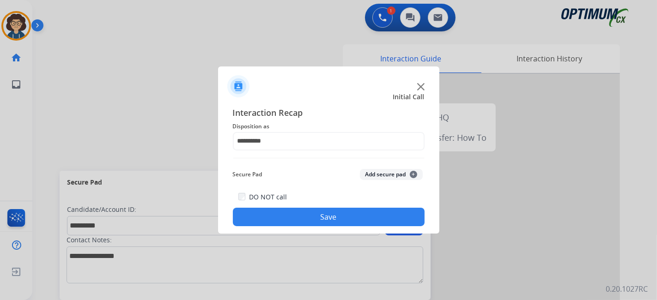
click at [385, 173] on button "Add secure pad +" at bounding box center [391, 174] width 63 height 11
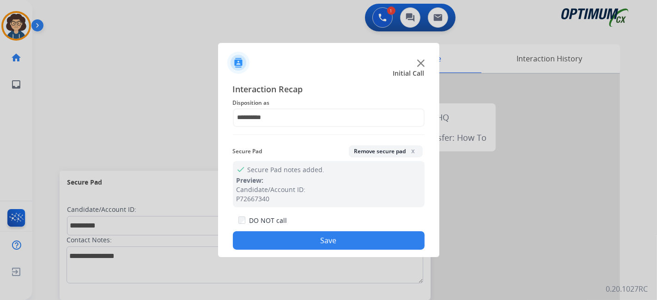
click at [345, 246] on button "Save" at bounding box center [329, 240] width 192 height 18
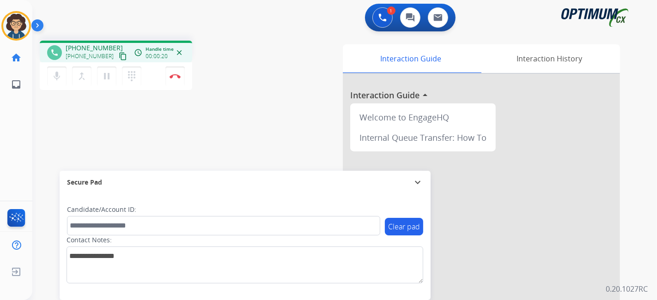
click at [117, 61] on button "content_copy" at bounding box center [122, 56] width 11 height 11
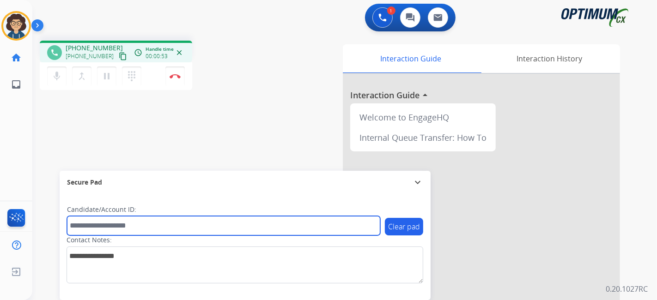
click at [105, 229] on input "text" at bounding box center [223, 225] width 313 height 19
paste input "*******"
type input "*******"
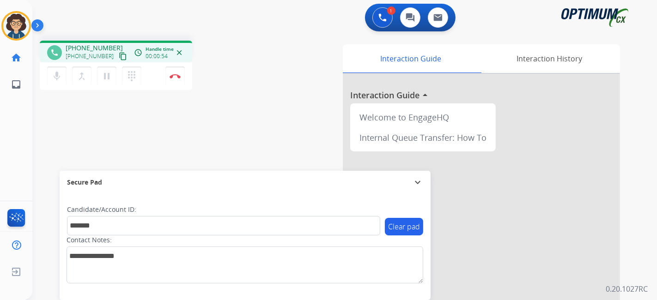
click at [179, 143] on div "phone +15025396898 +15025396898 content_copy access_time Call metrics Queue 00:…" at bounding box center [333, 225] width 602 height 385
click at [178, 80] on button "Disconnect" at bounding box center [174, 75] width 19 height 19
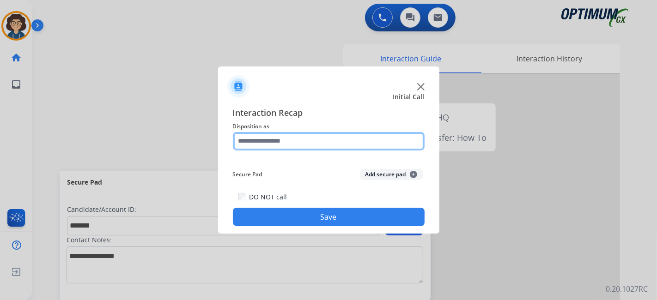
drag, startPoint x: 276, startPoint y: 136, endPoint x: 290, endPoint y: 142, distance: 15.5
click at [290, 142] on input "text" at bounding box center [329, 141] width 192 height 18
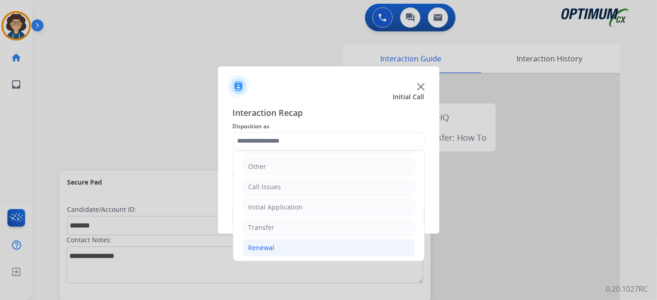
click at [301, 246] on li "Renewal" at bounding box center [328, 248] width 172 height 18
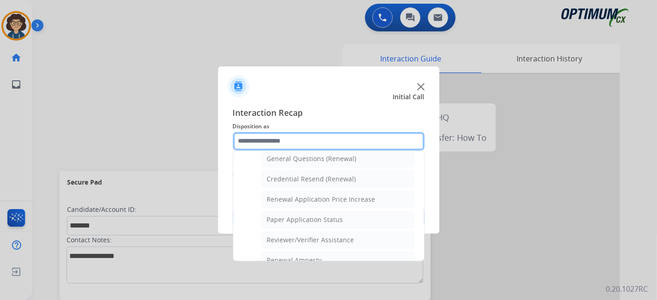
scroll to position [260, 0]
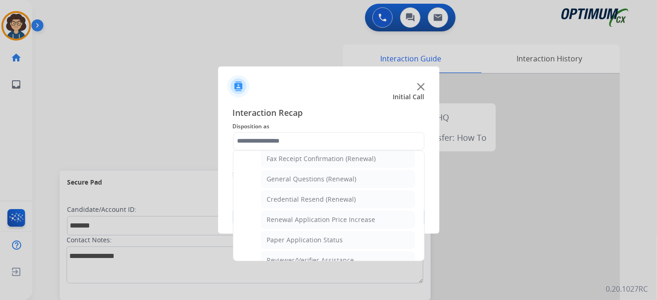
drag, startPoint x: 357, startPoint y: 182, endPoint x: 362, endPoint y: 177, distance: 6.9
click at [357, 181] on li "General Questions (Renewal)" at bounding box center [338, 179] width 154 height 18
type input "**********"
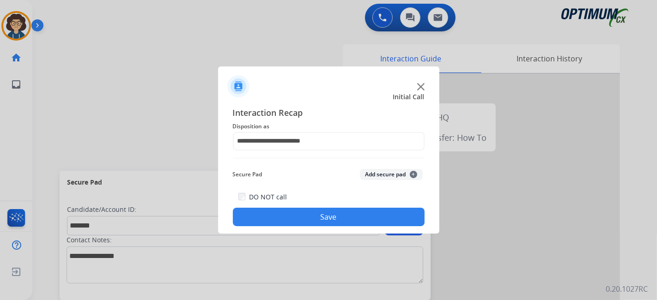
click at [380, 171] on button "Add secure pad +" at bounding box center [391, 174] width 63 height 11
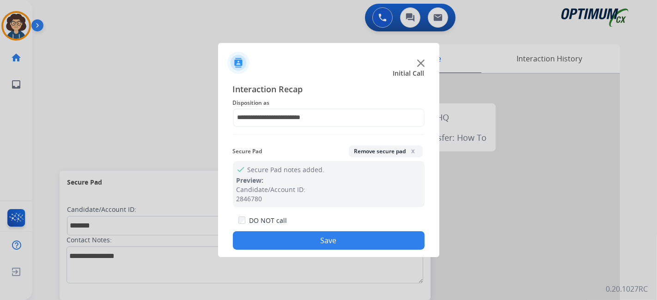
click at [341, 236] on button "Save" at bounding box center [329, 240] width 192 height 18
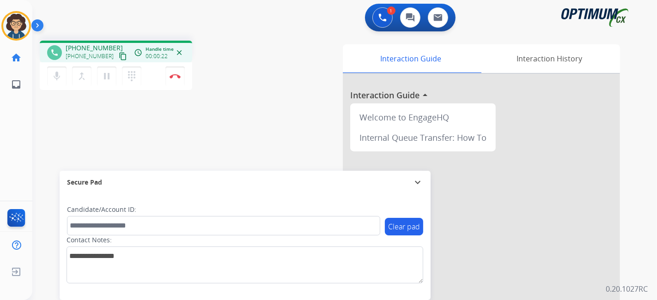
click at [119, 59] on mat-icon "content_copy" at bounding box center [123, 56] width 8 height 8
drag, startPoint x: 177, startPoint y: 237, endPoint x: 177, endPoint y: 222, distance: 14.8
click at [176, 230] on div "Clear pad Candidate/Account ID: Contact Notes:" at bounding box center [245, 244] width 356 height 78
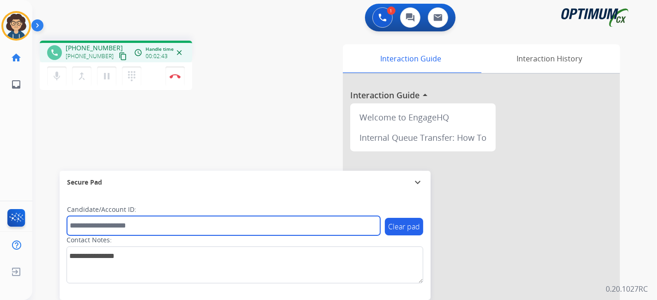
click at [177, 222] on input "text" at bounding box center [223, 225] width 313 height 19
paste input "*******"
type input "*******"
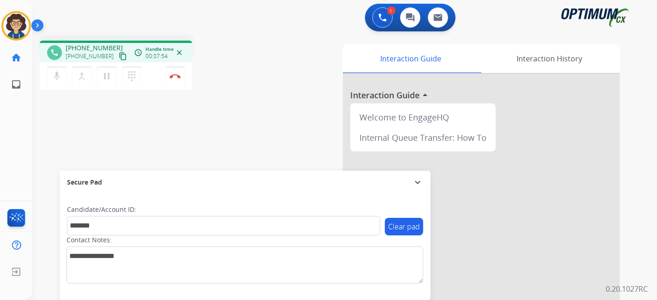
click at [252, 88] on div "phone +17863853347 +17863853347 content_copy access_time Call metrics Queue 00:…" at bounding box center [156, 67] width 232 height 52
click at [175, 75] on img at bounding box center [174, 76] width 11 height 5
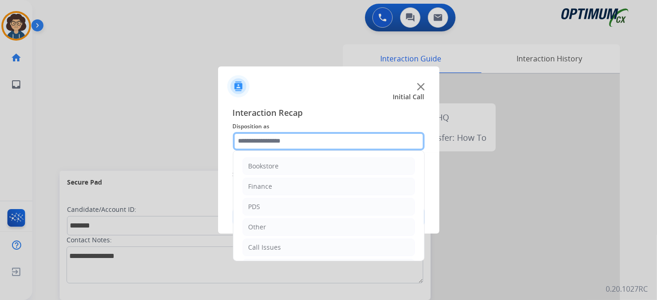
click at [326, 140] on input "text" at bounding box center [329, 141] width 192 height 18
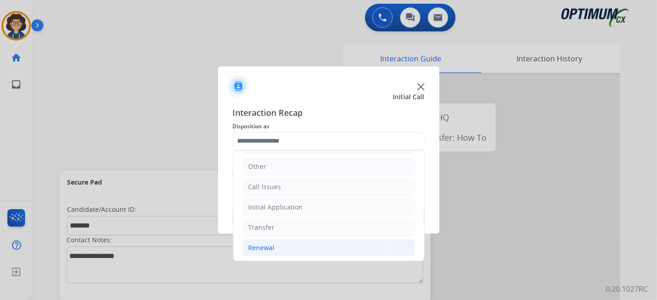
click at [305, 239] on li "Renewal" at bounding box center [328, 248] width 172 height 18
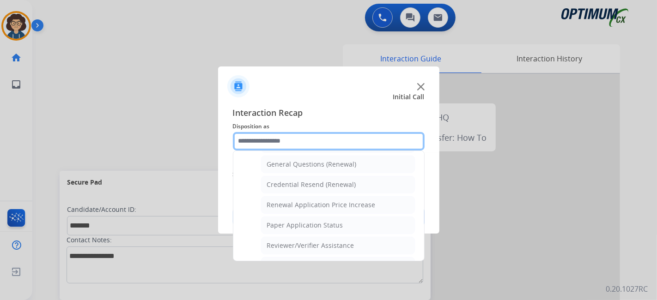
scroll to position [258, 0]
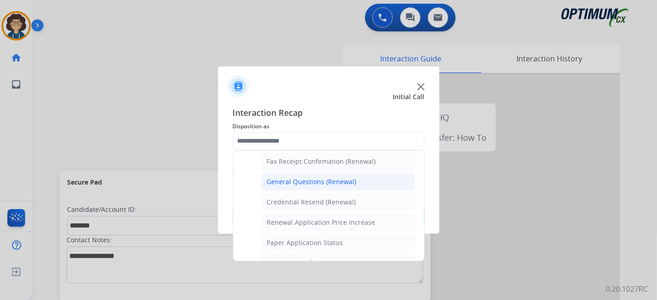
click at [347, 177] on div "General Questions (Renewal)" at bounding box center [312, 181] width 90 height 9
type input "**********"
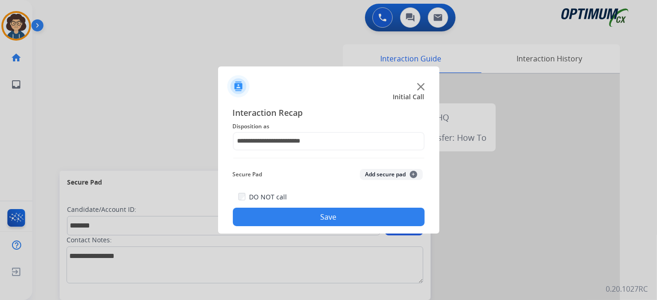
click at [369, 176] on button "Add secure pad +" at bounding box center [391, 174] width 63 height 11
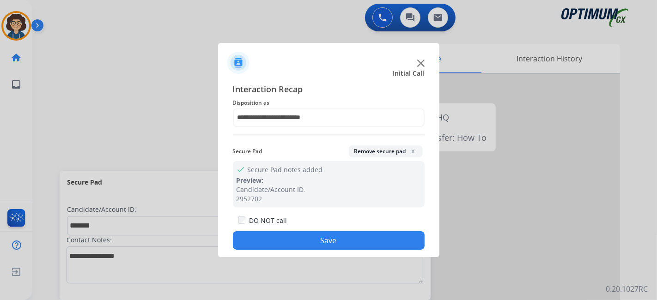
click at [336, 238] on button "Save" at bounding box center [329, 240] width 192 height 18
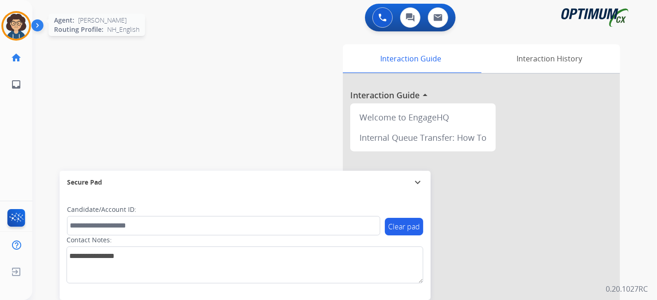
click at [14, 22] on img at bounding box center [16, 26] width 26 height 26
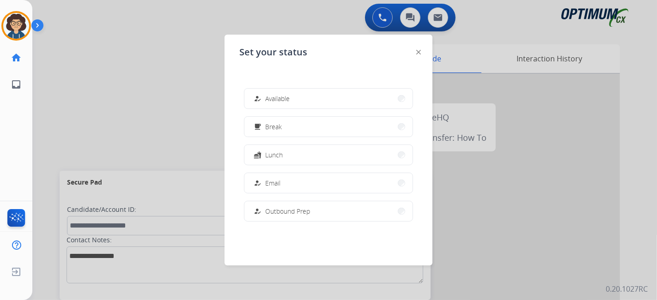
scroll to position [230, 0]
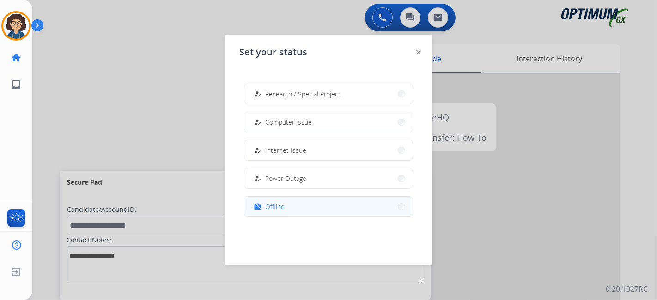
click at [320, 212] on button "work_off Offline" at bounding box center [328, 207] width 168 height 20
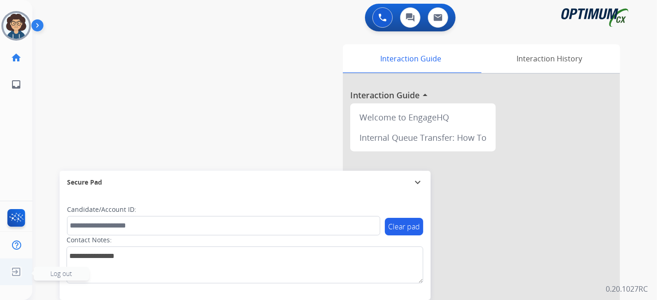
click at [10, 268] on img at bounding box center [16, 272] width 17 height 18
